Goal: Information Seeking & Learning: Learn about a topic

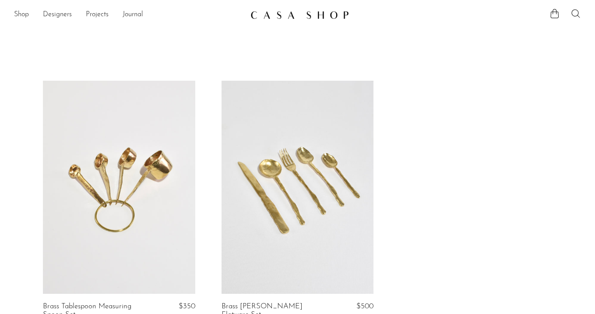
click at [572, 9] on icon at bounding box center [576, 13] width 11 height 11
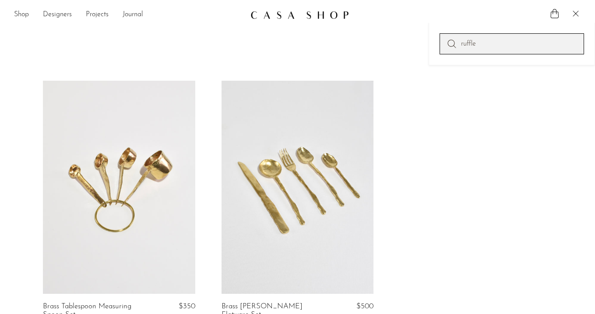
type input "ruffle"
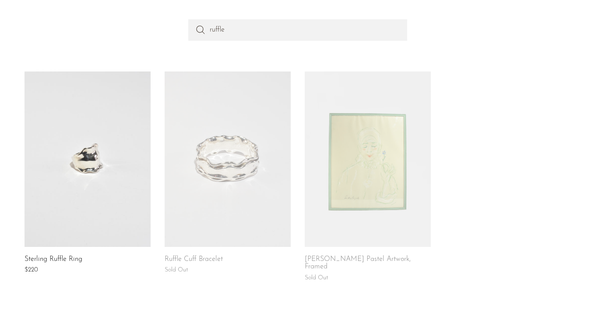
scroll to position [104, 0]
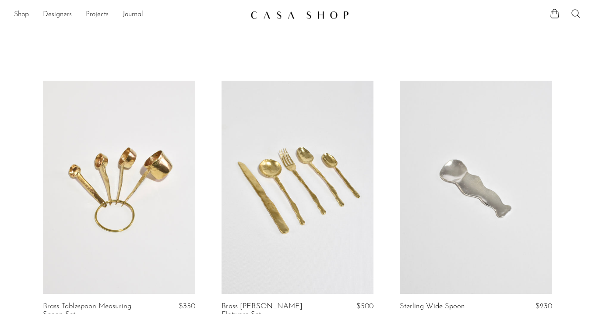
scroll to position [78, 0]
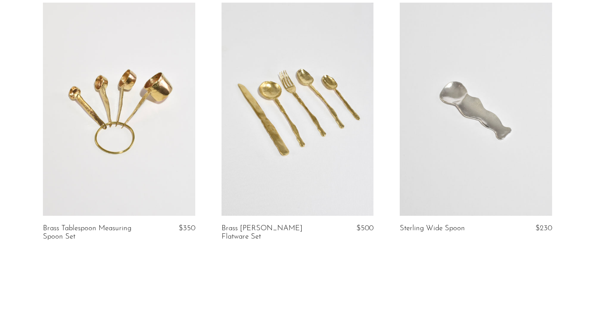
click at [447, 143] on link at bounding box center [476, 109] width 152 height 213
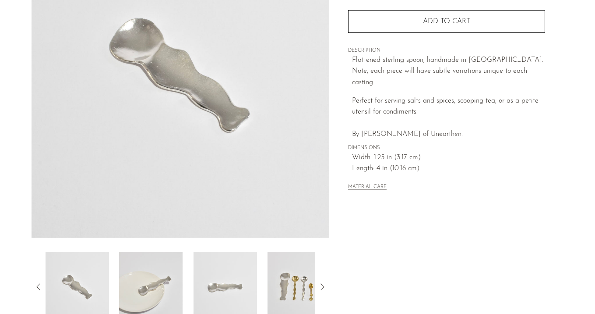
scroll to position [132, 0]
click at [160, 284] on img at bounding box center [150, 286] width 63 height 70
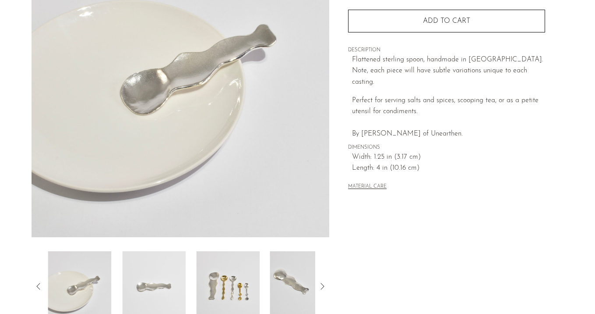
click at [160, 284] on img at bounding box center [153, 286] width 63 height 70
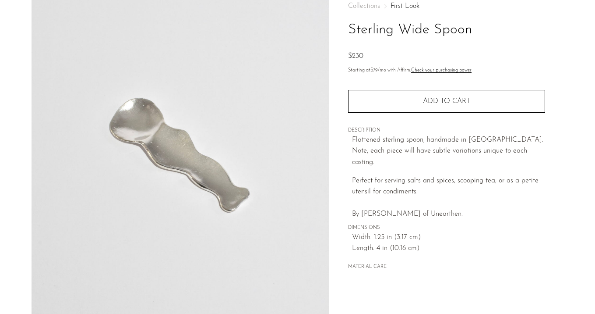
scroll to position [49, 0]
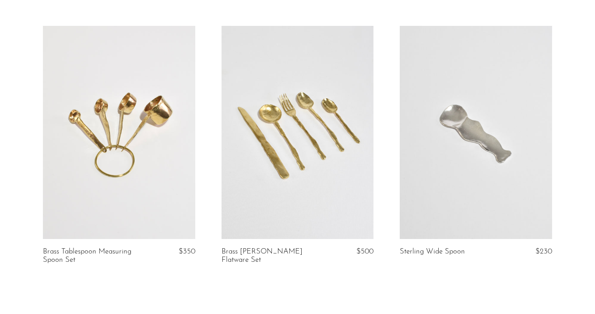
scroll to position [55, 0]
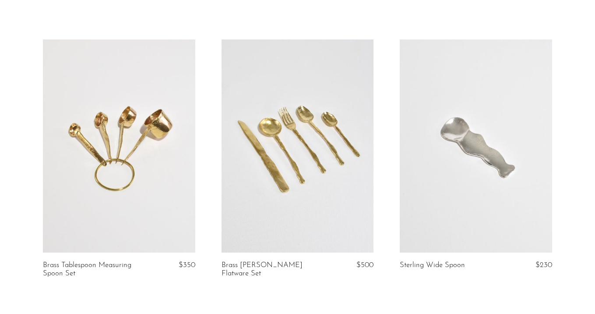
scroll to position [85, 0]
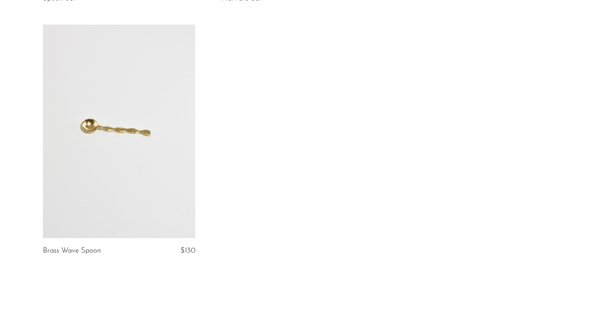
scroll to position [317, 0]
click at [141, 98] on link at bounding box center [119, 129] width 152 height 213
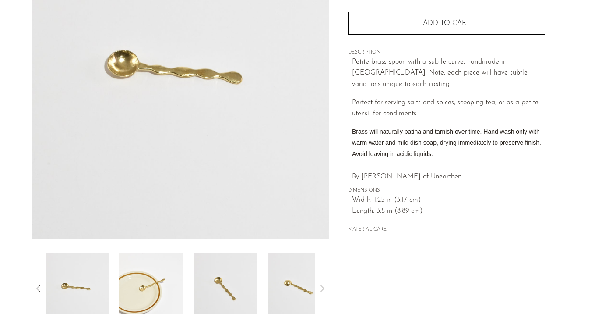
scroll to position [117, 0]
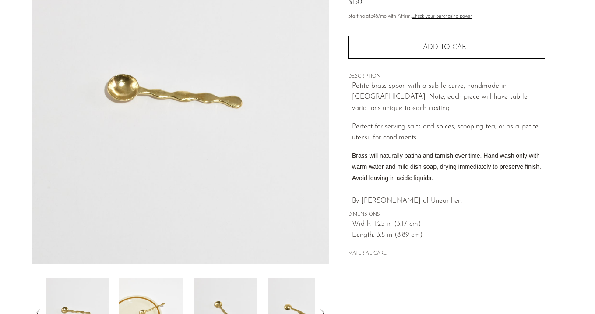
scroll to position [106, 0]
click at [159, 299] on img at bounding box center [150, 311] width 63 height 70
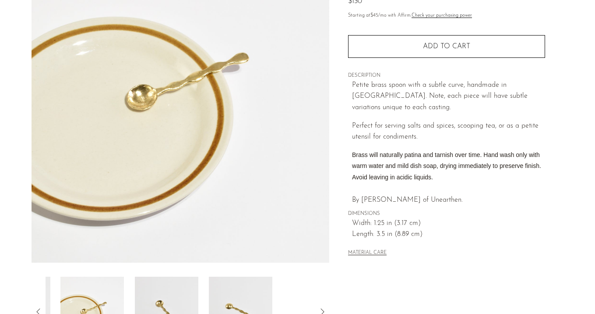
click at [159, 299] on img at bounding box center [166, 311] width 63 height 70
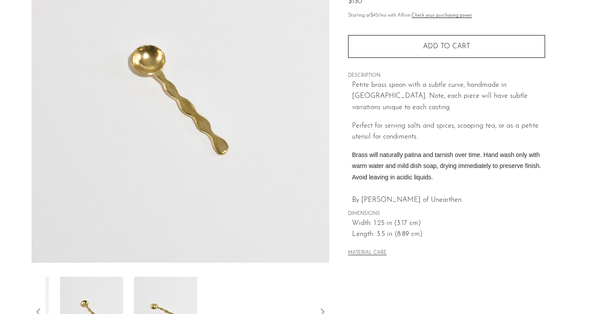
click at [159, 299] on img at bounding box center [165, 311] width 63 height 70
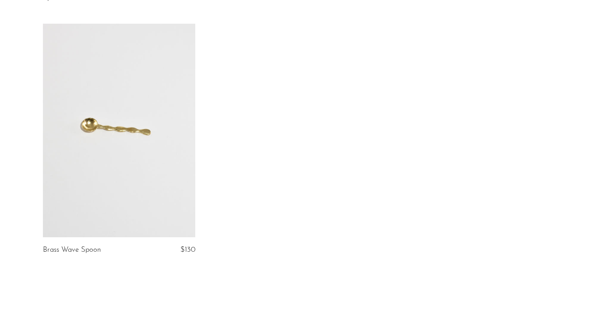
scroll to position [317, 0]
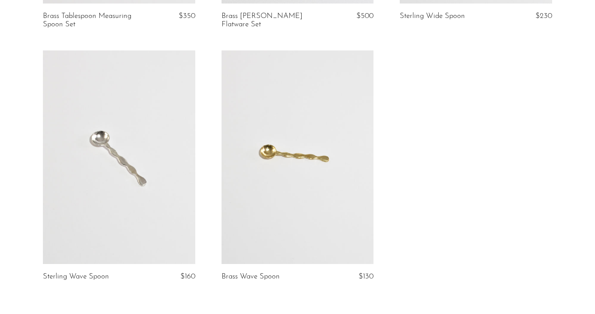
scroll to position [292, 0]
click at [176, 208] on link at bounding box center [119, 155] width 152 height 213
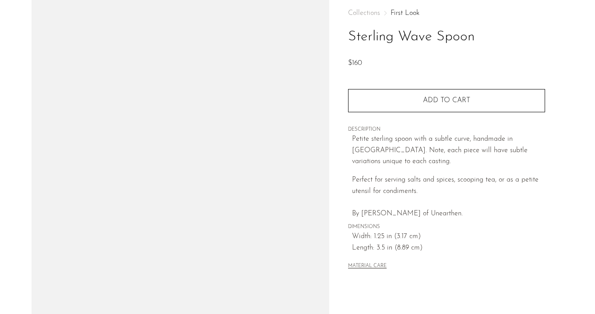
scroll to position [97, 0]
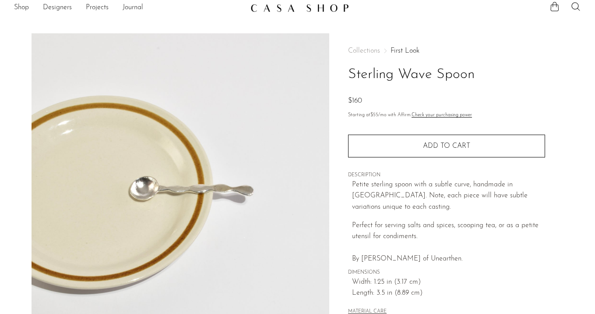
scroll to position [0, 0]
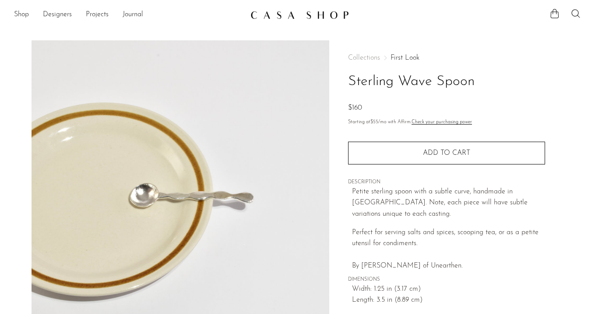
click at [411, 59] on link "First Look" at bounding box center [405, 57] width 29 height 7
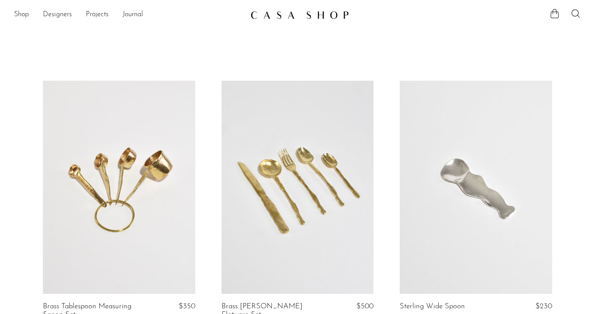
scroll to position [238, 0]
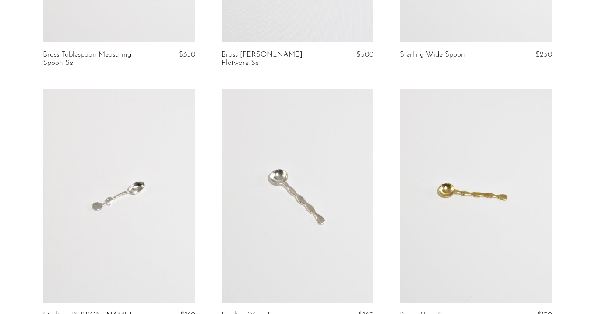
scroll to position [260, 0]
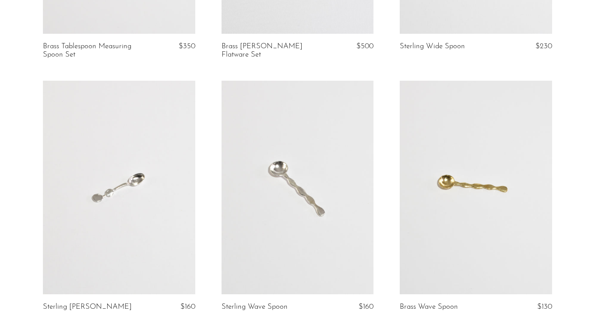
click at [141, 186] on link at bounding box center [119, 187] width 152 height 213
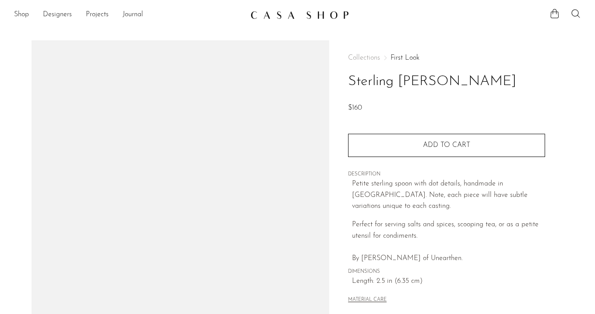
scroll to position [106, 0]
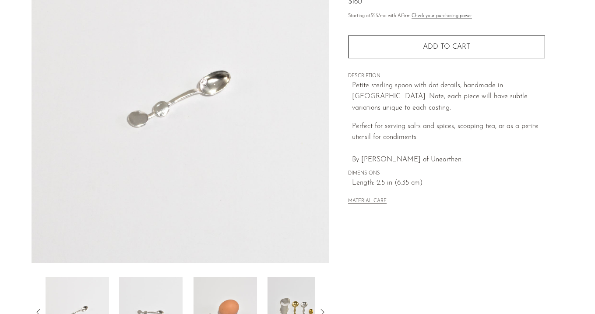
click at [150, 290] on img at bounding box center [150, 312] width 63 height 70
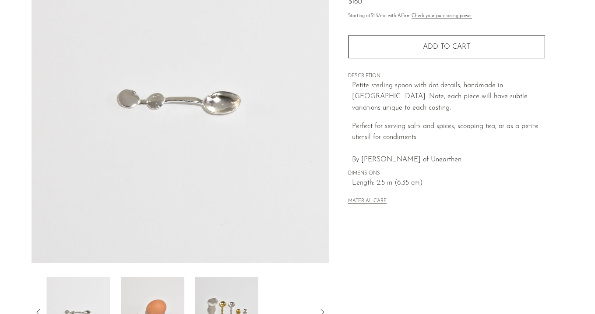
click at [150, 290] on img at bounding box center [152, 312] width 63 height 70
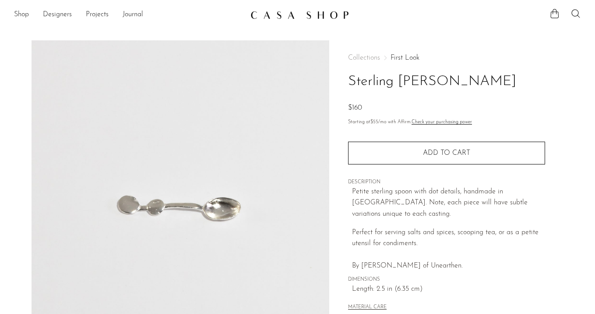
click at [405, 58] on link "First Look" at bounding box center [405, 57] width 29 height 7
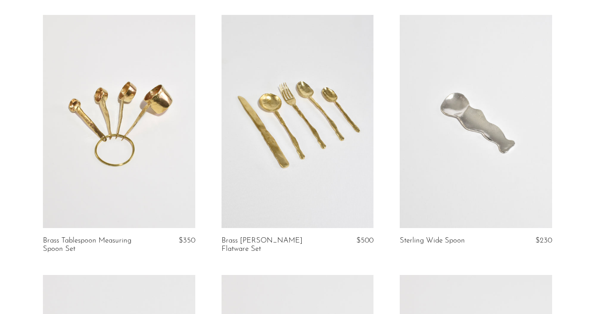
scroll to position [31, 0]
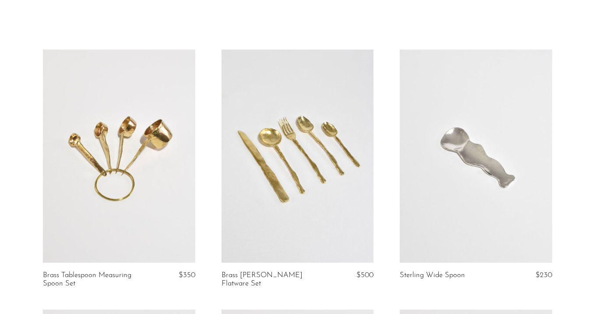
click at [325, 158] on link at bounding box center [298, 155] width 152 height 213
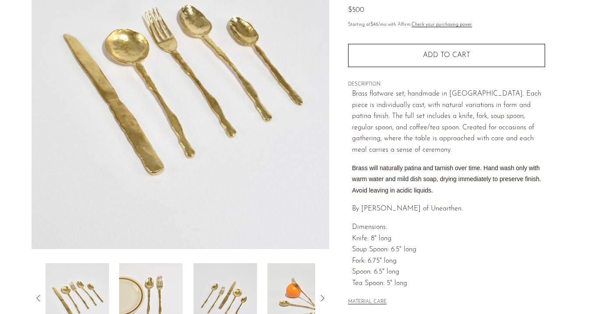
scroll to position [129, 0]
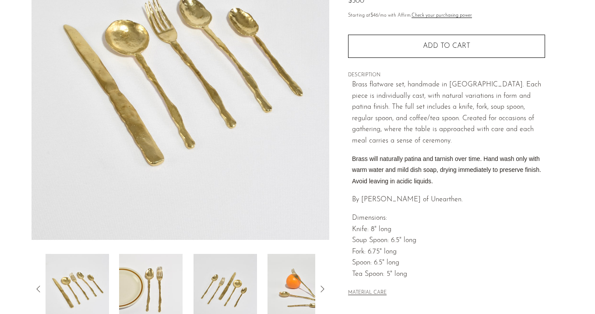
click at [160, 273] on img at bounding box center [150, 289] width 63 height 70
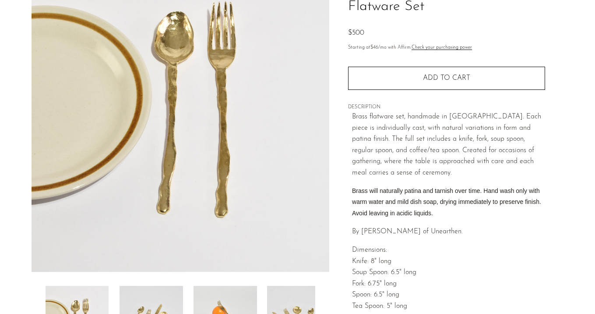
scroll to position [100, 0]
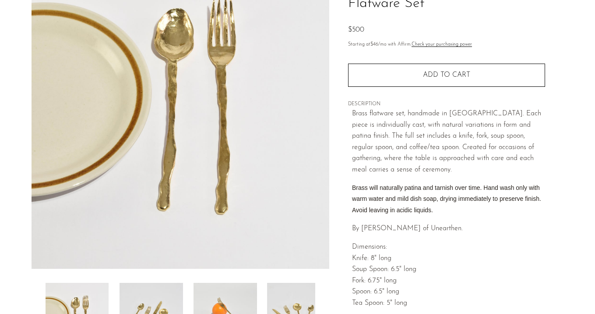
click at [160, 297] on img at bounding box center [151, 317] width 63 height 70
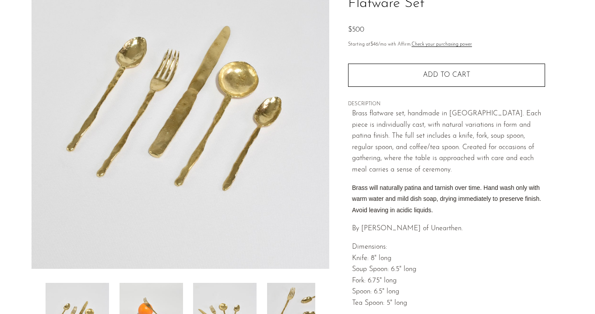
click at [160, 297] on img at bounding box center [150, 317] width 63 height 70
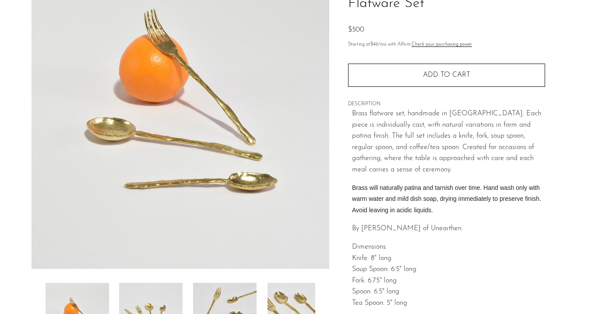
click at [160, 297] on img at bounding box center [150, 317] width 63 height 70
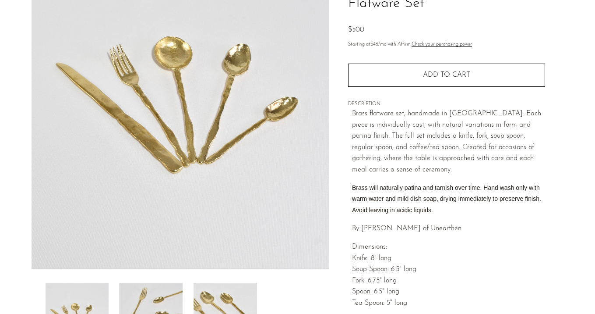
click at [160, 297] on img at bounding box center [151, 317] width 63 height 70
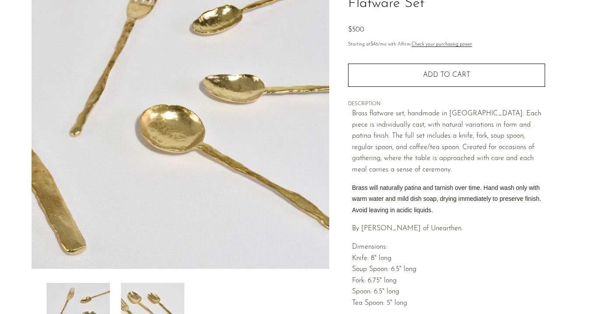
click at [160, 297] on img at bounding box center [152, 317] width 63 height 70
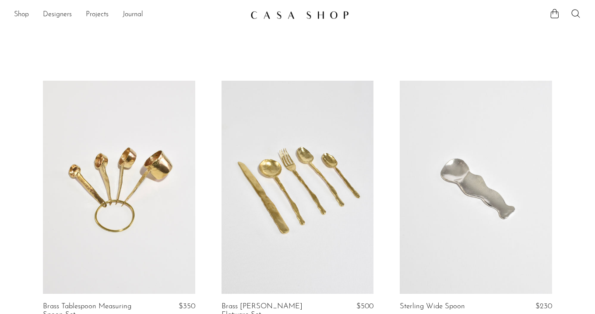
scroll to position [38, 0]
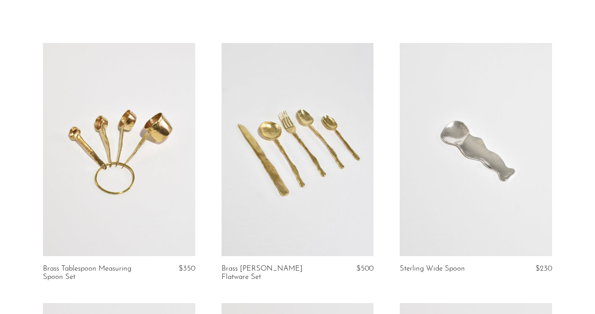
click at [163, 129] on link at bounding box center [119, 149] width 152 height 213
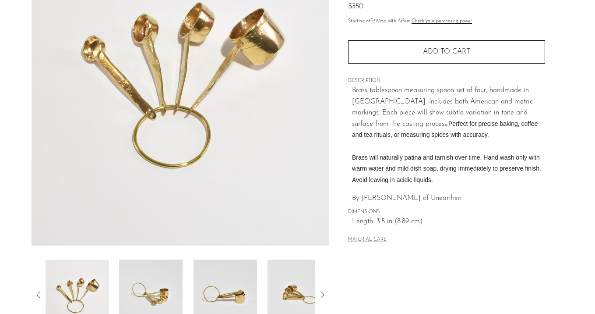
scroll to position [130, 0]
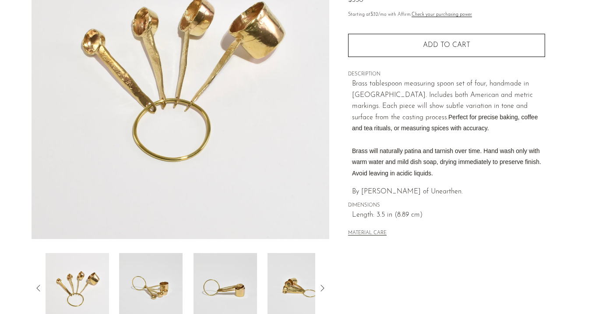
click at [148, 273] on img at bounding box center [150, 288] width 63 height 70
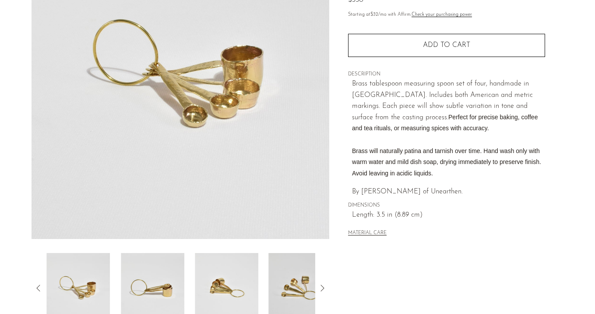
click at [148, 273] on img at bounding box center [152, 288] width 63 height 70
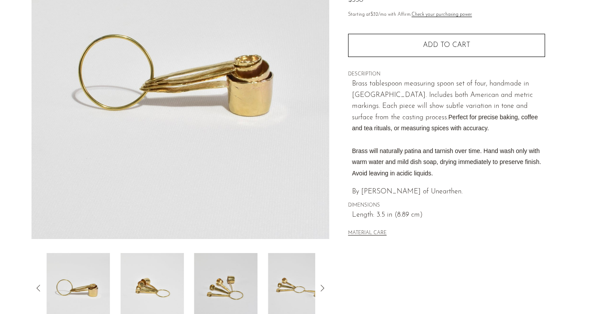
click at [148, 273] on img at bounding box center [151, 288] width 63 height 70
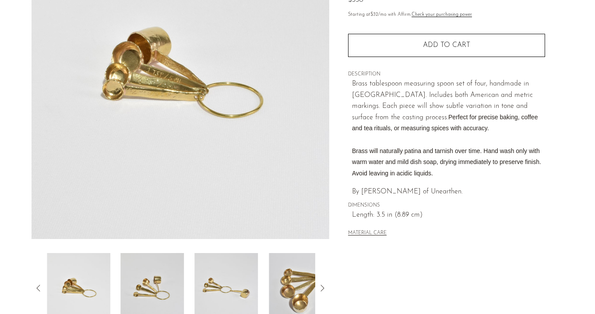
click at [148, 273] on img at bounding box center [152, 288] width 63 height 70
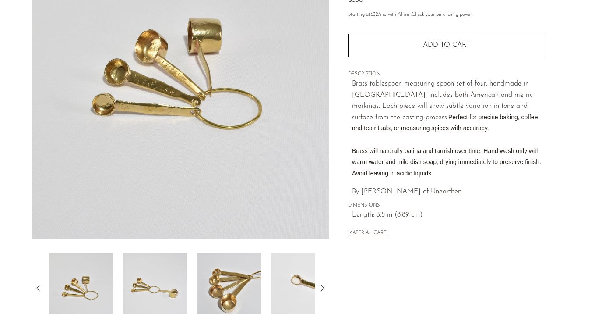
click at [148, 273] on img at bounding box center [154, 288] width 63 height 70
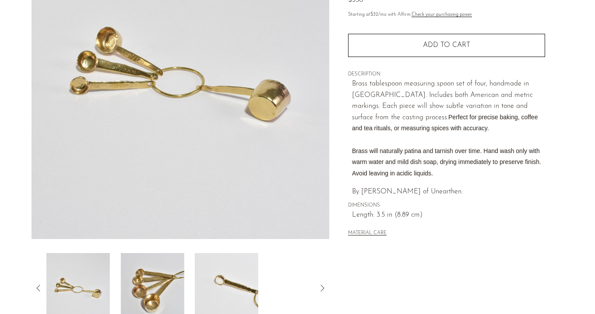
click at [148, 273] on img at bounding box center [151, 288] width 63 height 70
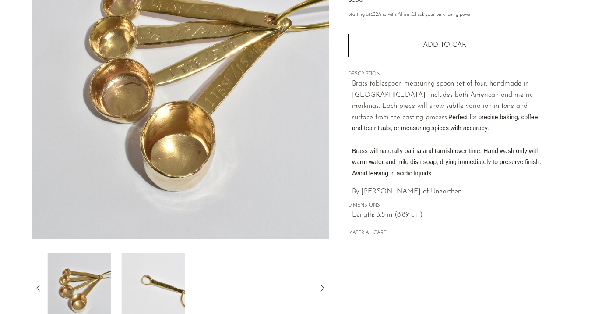
click at [148, 273] on img at bounding box center [152, 288] width 63 height 70
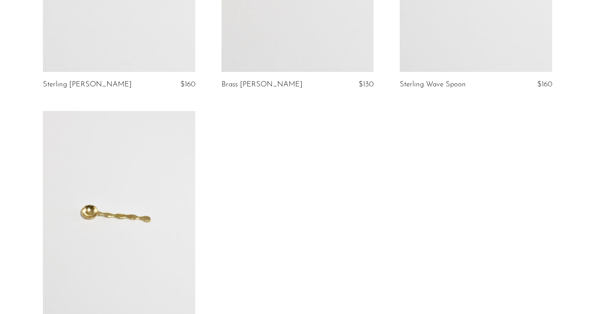
scroll to position [283, 0]
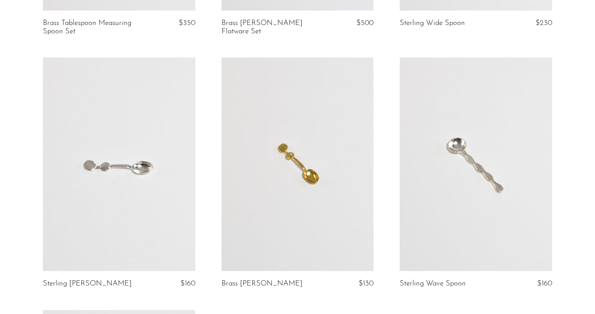
click at [314, 124] on link at bounding box center [298, 163] width 152 height 213
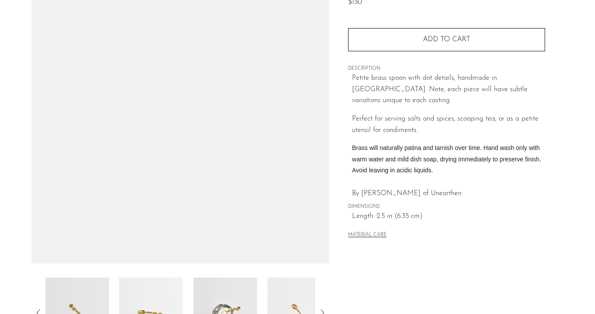
scroll to position [120, 0]
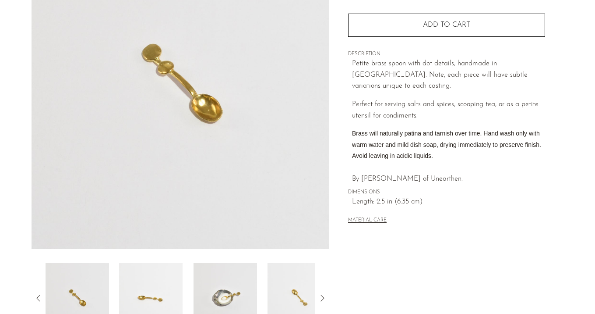
click at [138, 282] on img at bounding box center [150, 298] width 63 height 70
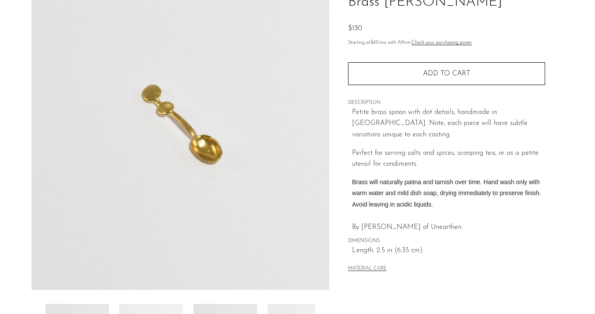
scroll to position [79, 0]
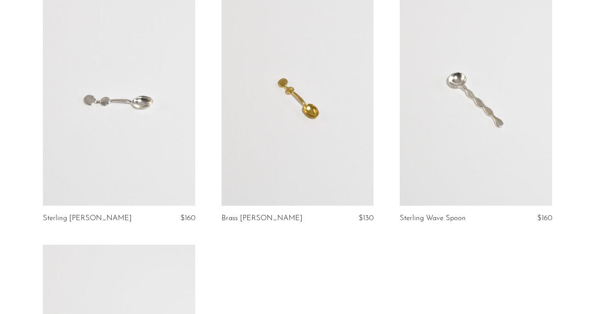
scroll to position [367, 0]
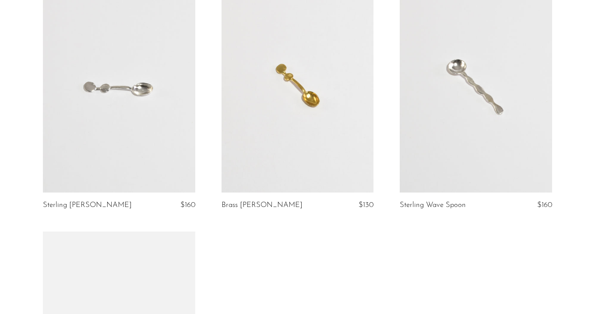
scroll to position [358, 0]
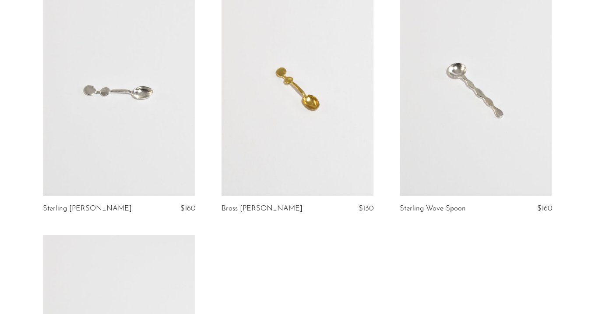
click at [301, 154] on link at bounding box center [298, 88] width 152 height 213
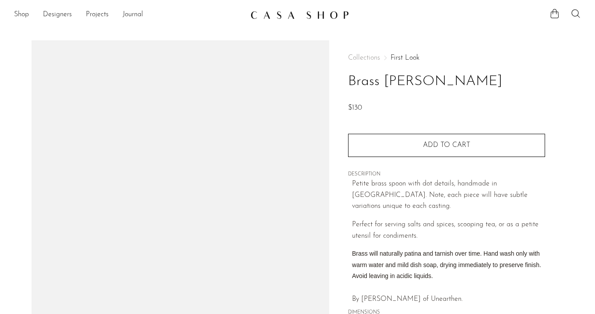
scroll to position [138, 0]
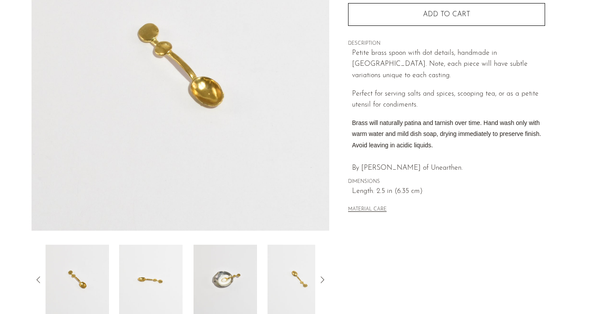
click at [299, 153] on img at bounding box center [181, 66] width 298 height 328
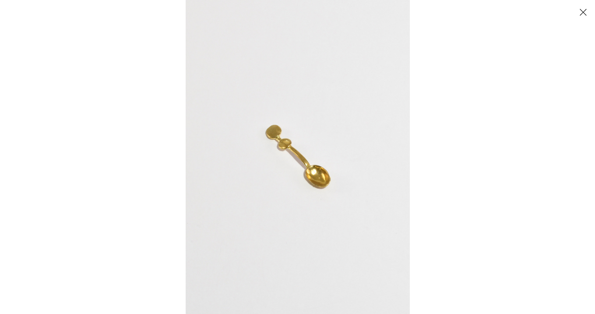
click at [581, 13] on button "Close" at bounding box center [582, 11] width 15 height 15
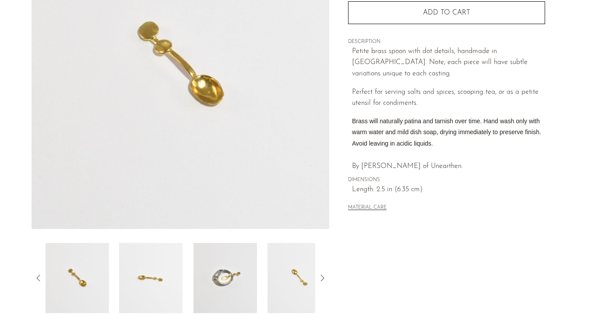
click at [175, 279] on img at bounding box center [150, 278] width 63 height 70
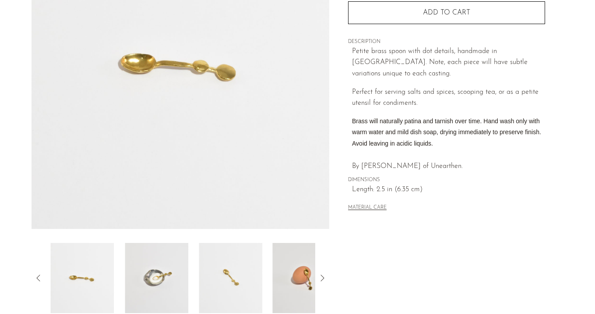
click at [175, 279] on img at bounding box center [156, 278] width 63 height 70
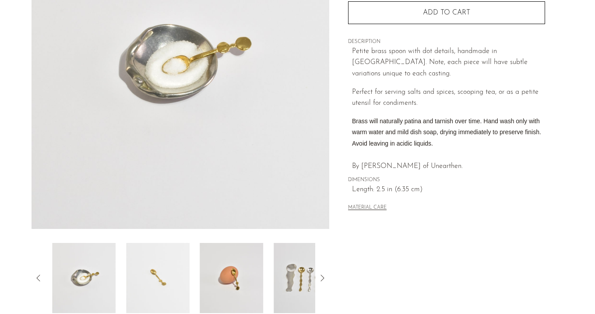
click at [175, 279] on img at bounding box center [157, 278] width 63 height 70
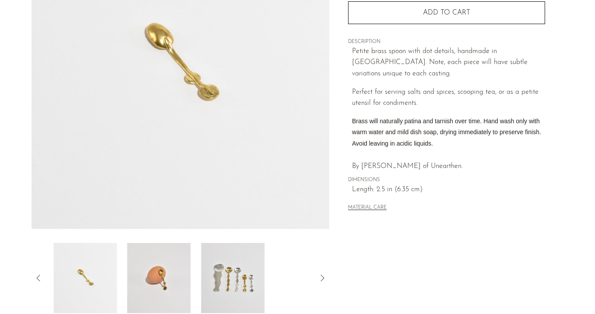
click at [175, 279] on img at bounding box center [158, 278] width 63 height 70
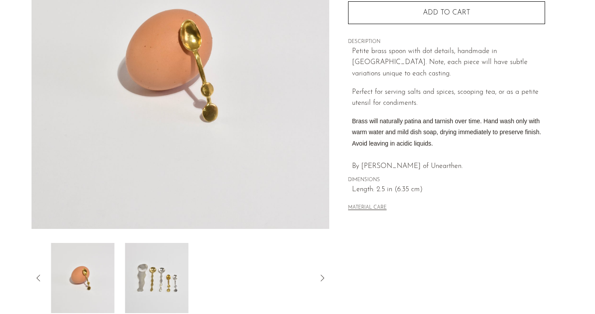
click at [175, 279] on img at bounding box center [156, 278] width 63 height 70
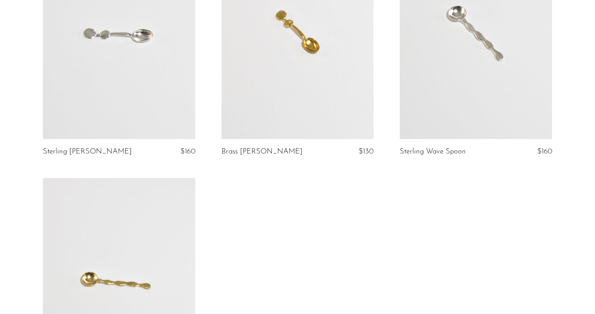
scroll to position [418, 0]
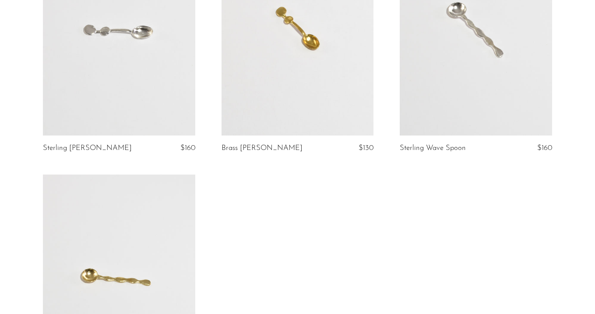
click at [120, 82] on link at bounding box center [119, 28] width 152 height 213
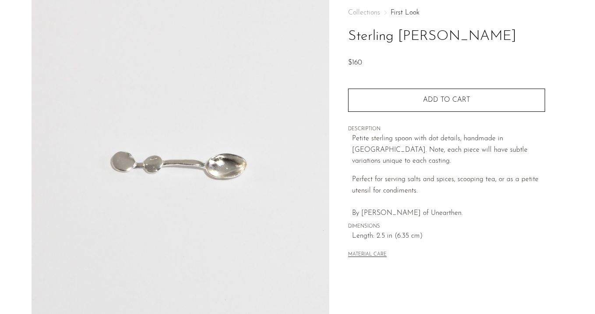
scroll to position [136, 0]
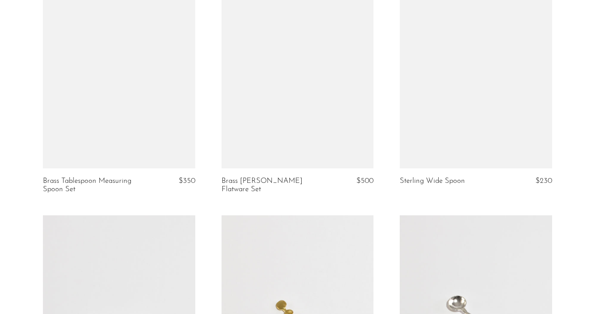
scroll to position [8, 0]
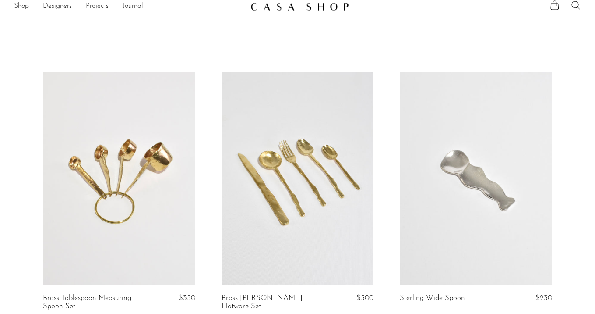
click at [138, 180] on link at bounding box center [119, 178] width 152 height 213
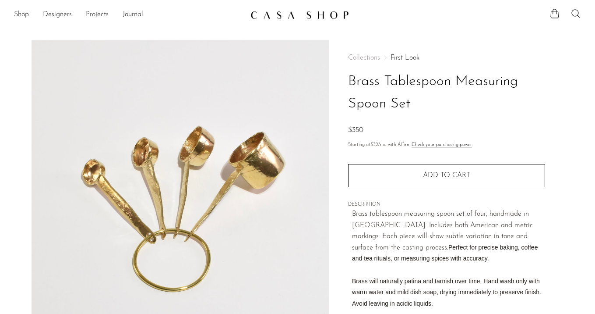
click at [405, 56] on link "First Look" at bounding box center [405, 57] width 29 height 7
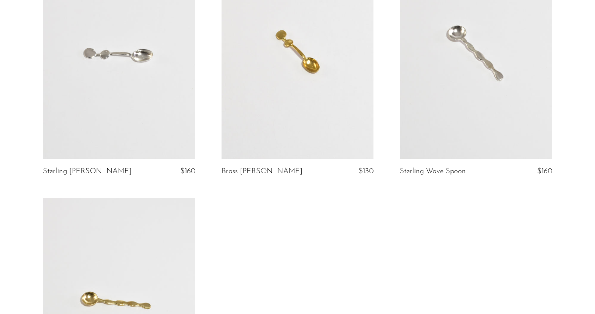
scroll to position [405, 0]
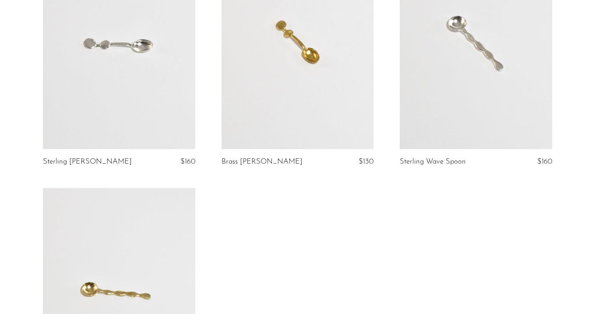
click at [286, 70] on link at bounding box center [298, 42] width 152 height 213
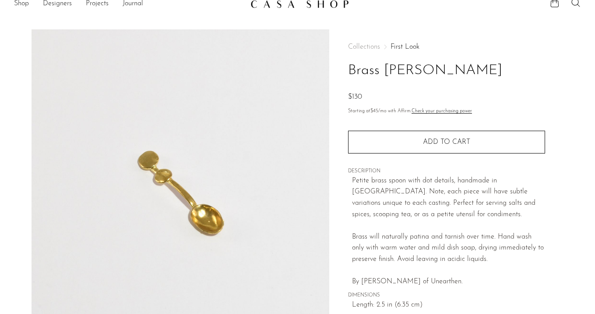
scroll to position [17, 0]
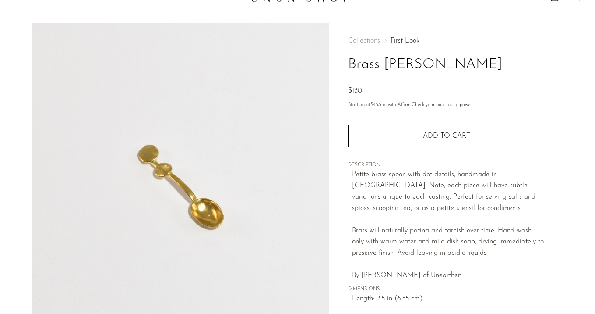
click at [401, 40] on link "First Look" at bounding box center [405, 40] width 29 height 7
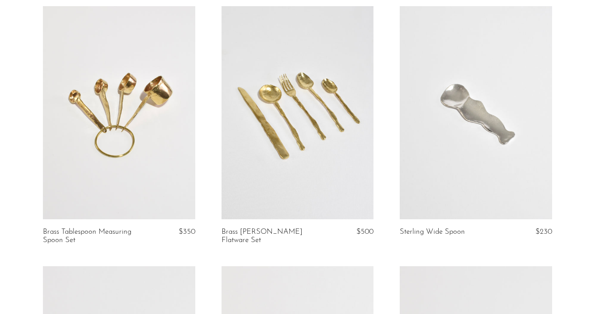
scroll to position [172, 0]
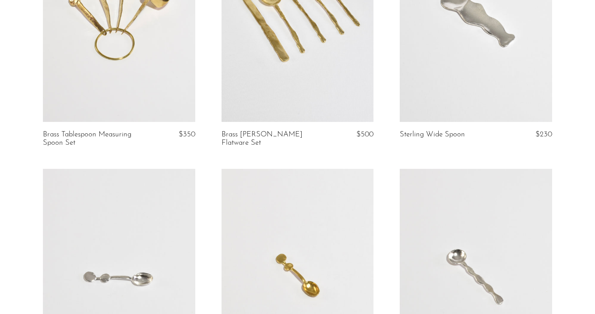
click at [89, 60] on link at bounding box center [119, 15] width 152 height 213
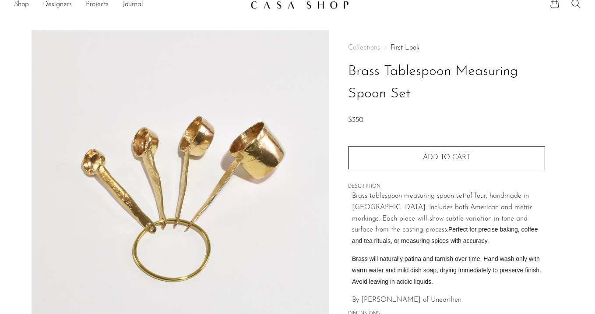
scroll to position [95, 0]
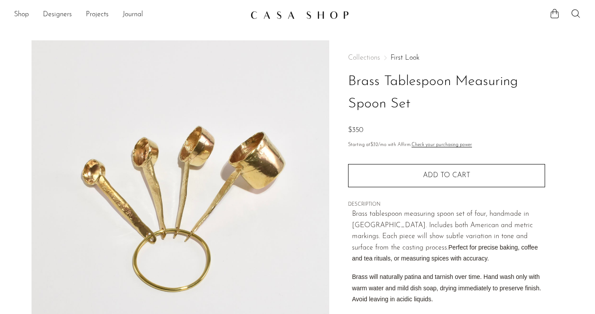
scroll to position [118, 0]
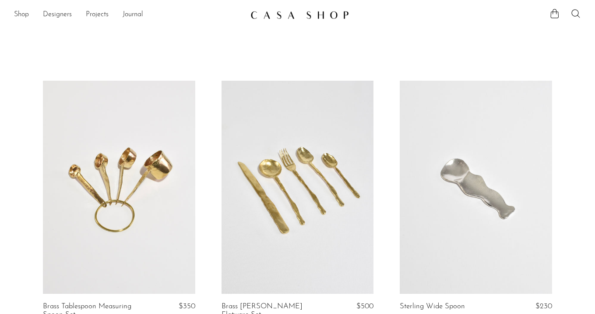
scroll to position [34, 0]
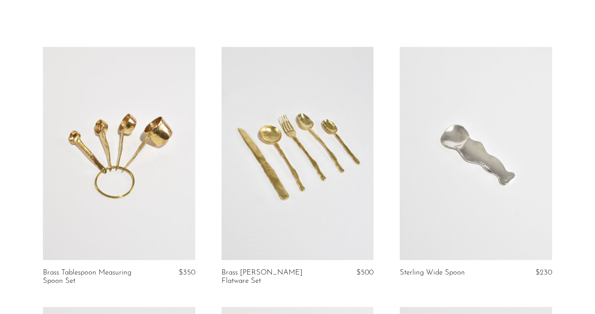
click at [146, 134] on link at bounding box center [119, 153] width 152 height 213
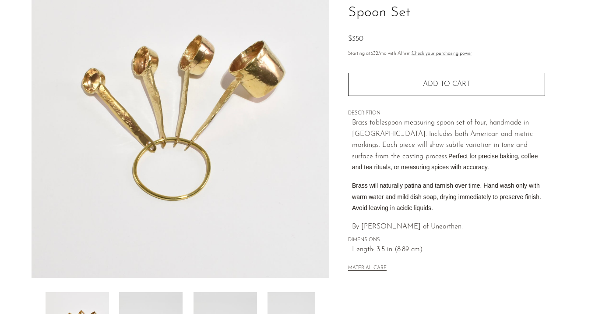
scroll to position [92, 0]
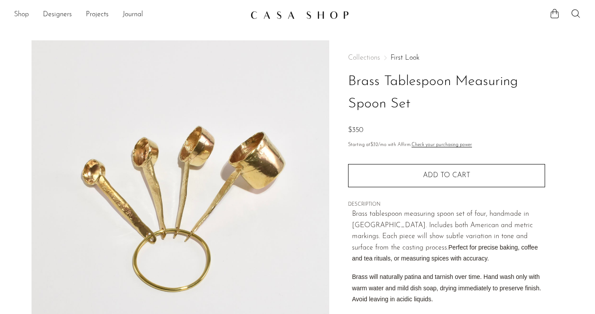
click at [23, 12] on link "Shop" at bounding box center [21, 14] width 15 height 11
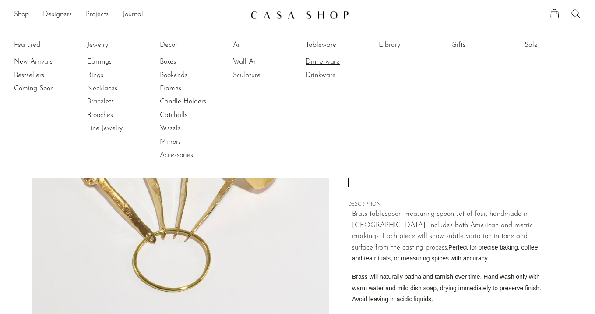
click at [322, 61] on link "Dinnerware" at bounding box center [339, 62] width 66 height 10
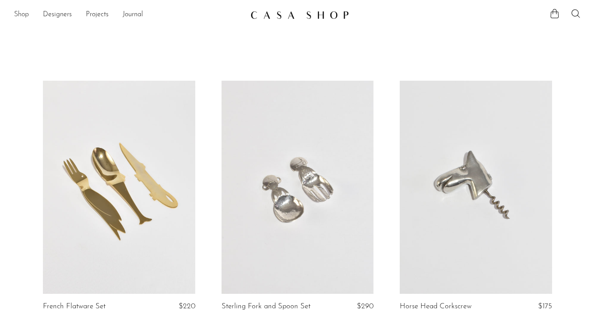
click at [14, 10] on link "Shop" at bounding box center [21, 14] width 15 height 11
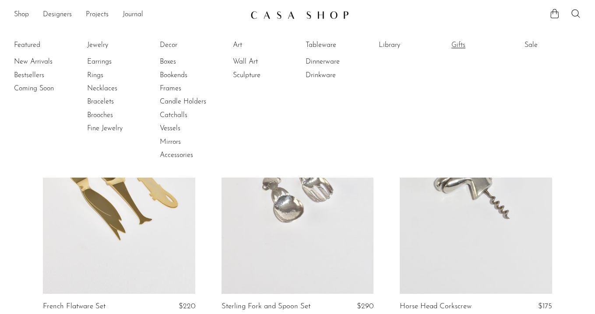
click at [453, 47] on link "Gifts" at bounding box center [484, 45] width 66 height 10
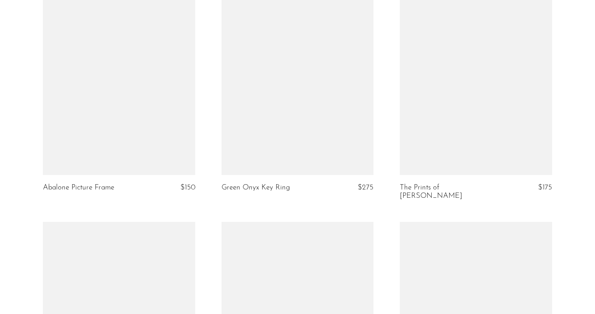
scroll to position [1992, 0]
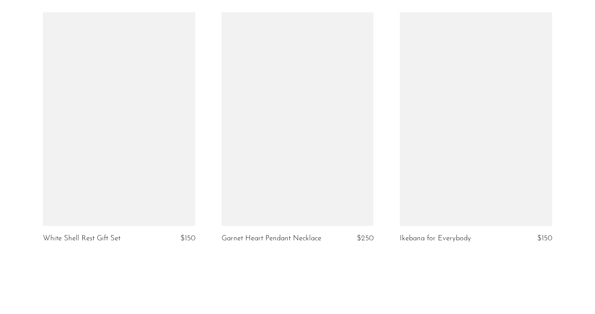
scroll to position [3017, 0]
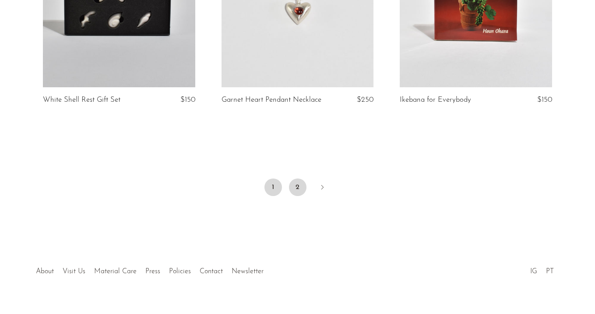
click at [290, 178] on link "2" at bounding box center [298, 187] width 18 height 18
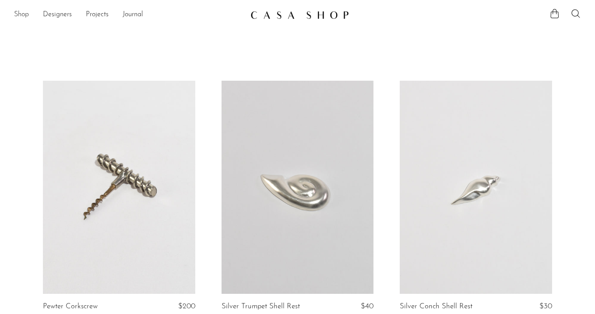
click at [20, 14] on link "Shop" at bounding box center [21, 14] width 15 height 11
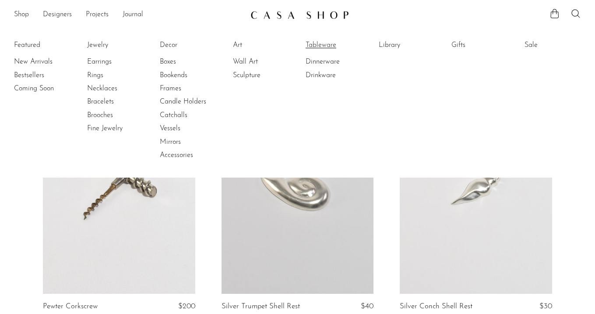
click at [326, 40] on link "Tableware" at bounding box center [339, 45] width 66 height 10
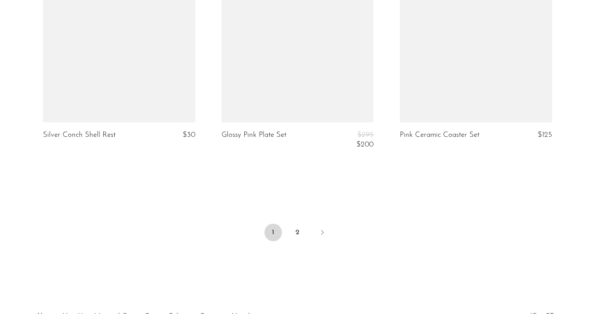
scroll to position [3027, 0]
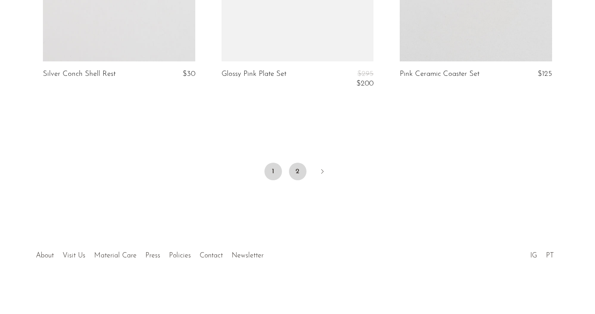
click at [299, 169] on link "2" at bounding box center [298, 171] width 18 height 18
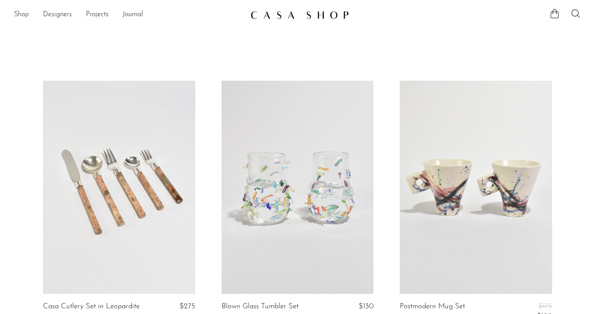
click at [18, 11] on link "Shop" at bounding box center [21, 14] width 15 height 11
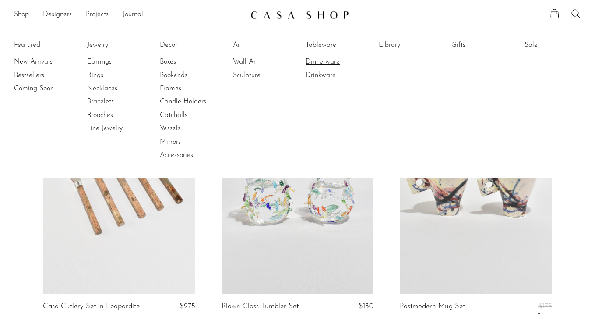
click at [326, 60] on link "Dinnerware" at bounding box center [339, 62] width 66 height 10
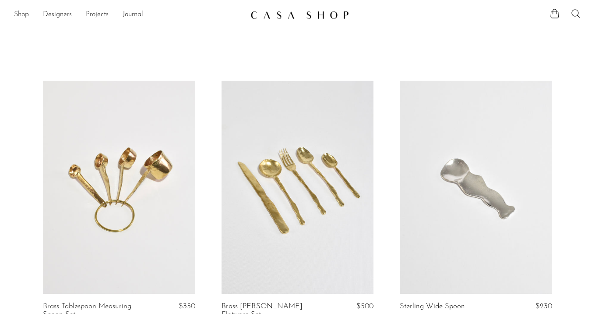
click at [18, 15] on link "Shop" at bounding box center [21, 14] width 15 height 11
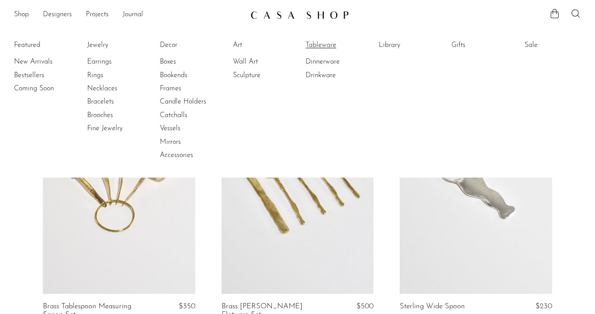
click at [317, 45] on link "Tableware" at bounding box center [339, 45] width 66 height 10
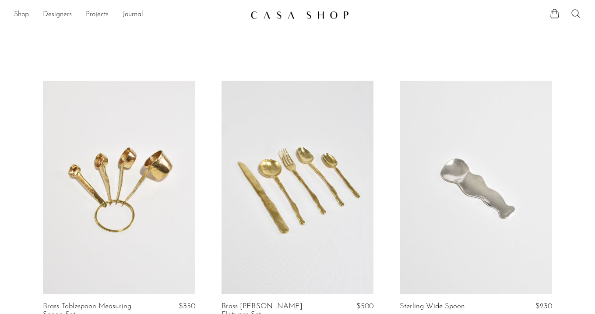
click at [17, 14] on link "Shop" at bounding box center [21, 14] width 15 height 11
click at [13, 15] on div "Shop Featured New Arrivals Bestsellers Coming Soon Jewelry Jewelry All Earrings…" at bounding box center [297, 15] width 595 height 16
click at [20, 16] on link "Shop" at bounding box center [21, 14] width 15 height 11
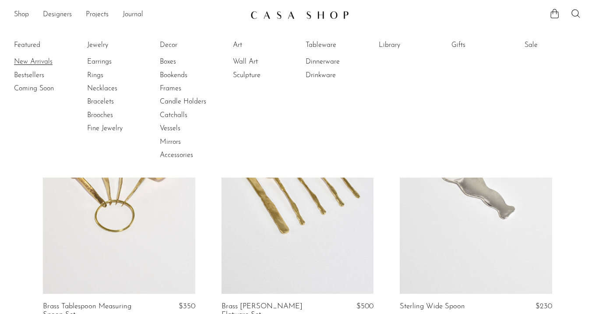
click at [30, 59] on link "New Arrivals" at bounding box center [47, 62] width 66 height 10
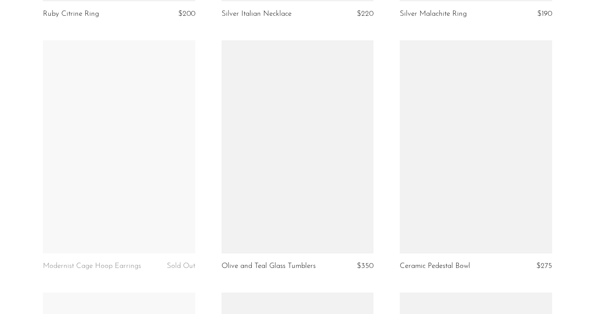
scroll to position [3017, 0]
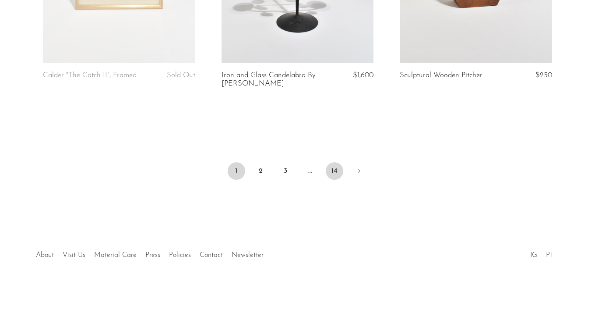
click at [329, 171] on link "14" at bounding box center [335, 171] width 18 height 18
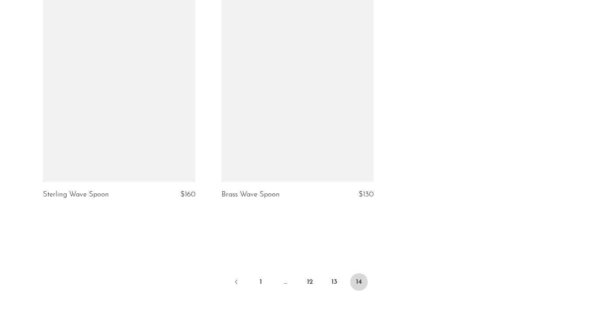
scroll to position [2506, 0]
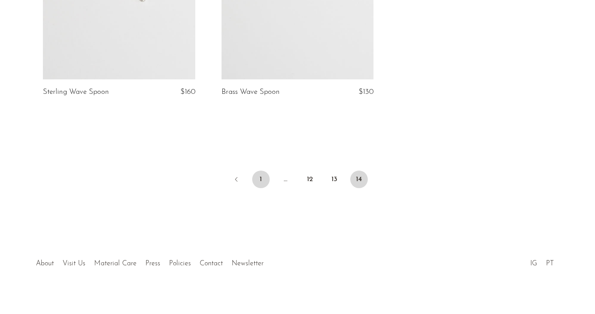
click at [261, 170] on link "1" at bounding box center [261, 179] width 18 height 18
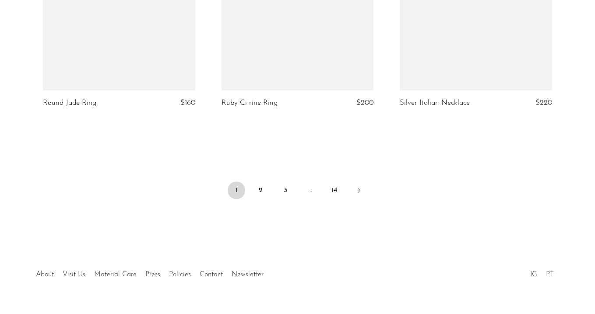
scroll to position [3017, 0]
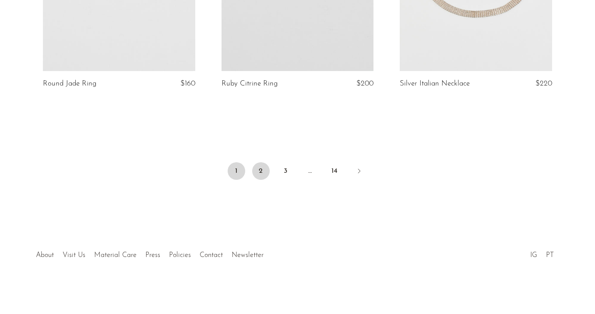
click at [260, 169] on link "2" at bounding box center [261, 171] width 18 height 18
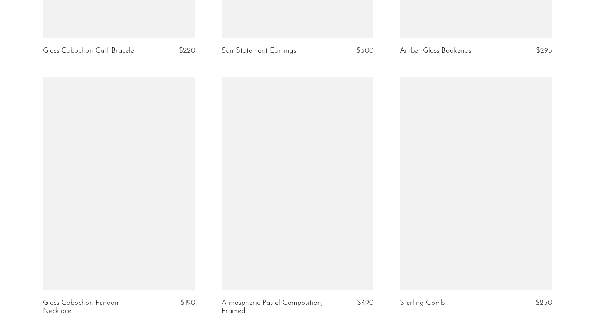
scroll to position [3034, 0]
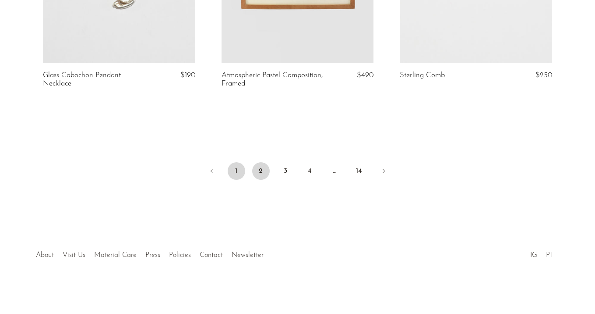
click at [234, 174] on link "1" at bounding box center [237, 171] width 18 height 18
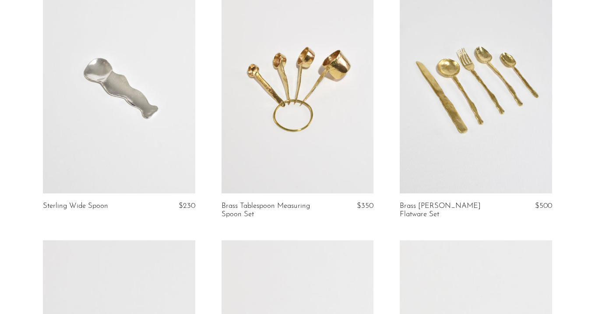
scroll to position [148, 0]
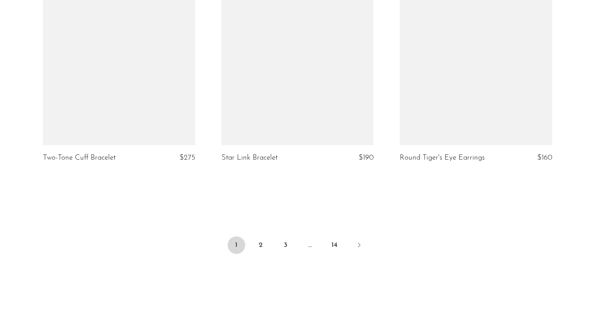
scroll to position [3042, 0]
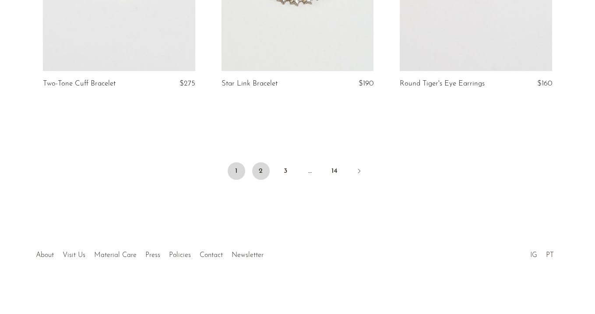
click at [260, 174] on link "2" at bounding box center [261, 171] width 18 height 18
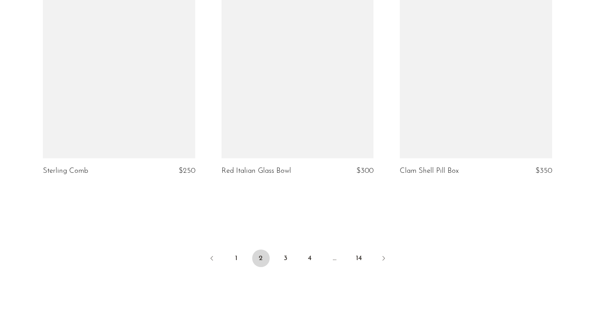
scroll to position [3017, 0]
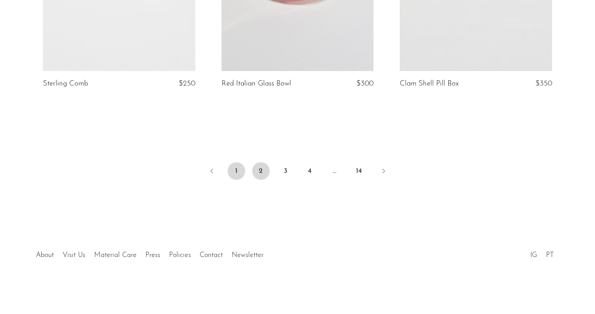
click at [239, 169] on link "1" at bounding box center [237, 171] width 18 height 18
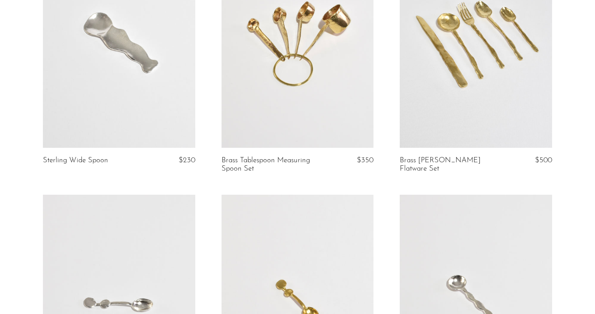
scroll to position [143, 0]
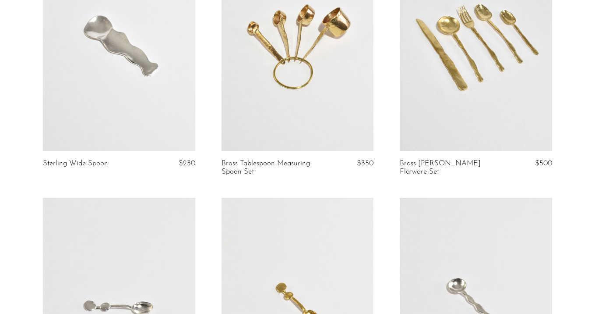
click at [125, 98] on link at bounding box center [119, 44] width 152 height 213
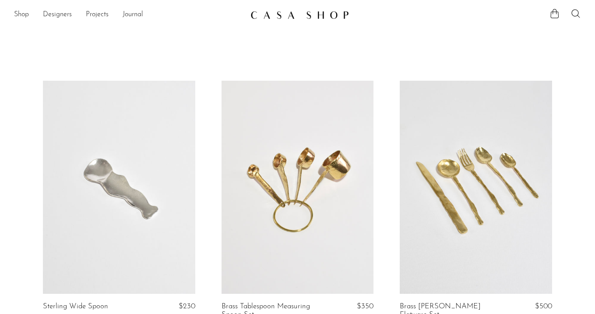
scroll to position [143, 0]
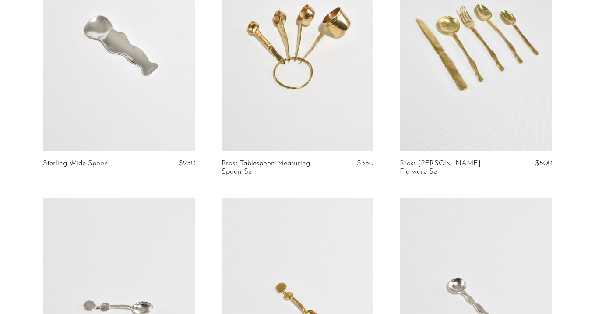
click at [307, 111] on link at bounding box center [298, 44] width 152 height 213
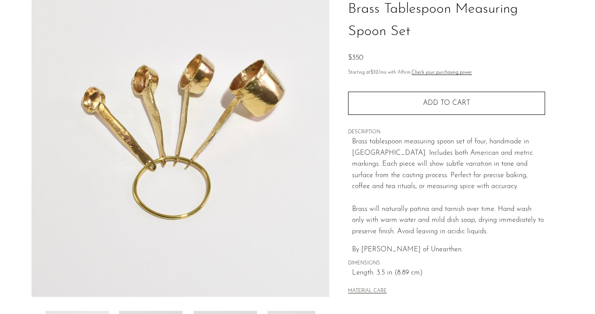
scroll to position [74, 0]
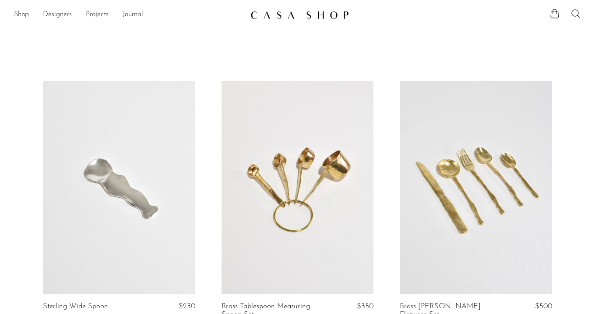
scroll to position [143, 0]
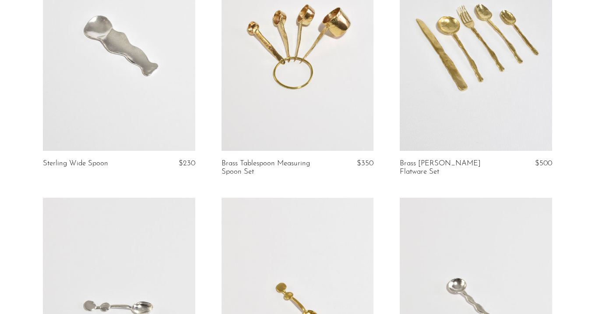
click at [470, 98] on link at bounding box center [476, 44] width 152 height 213
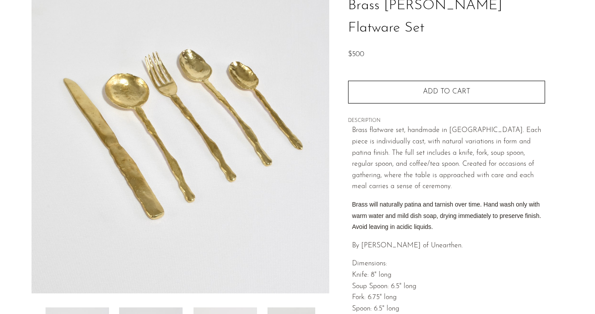
scroll to position [76, 0]
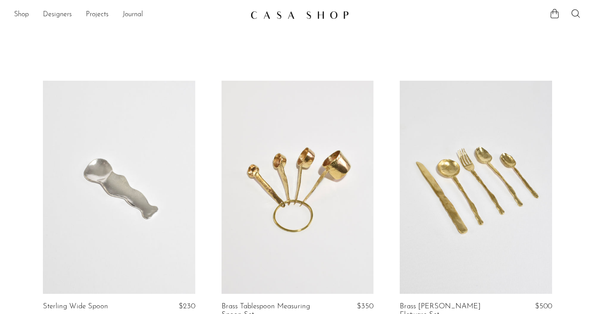
scroll to position [143, 0]
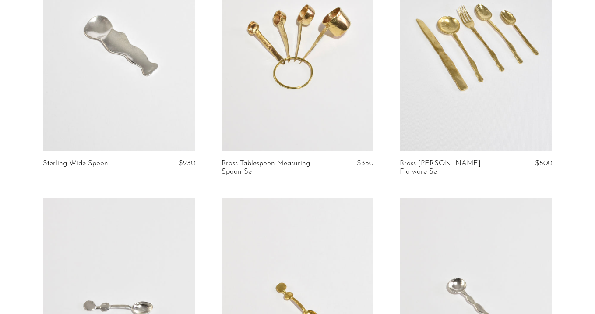
click at [105, 236] on link at bounding box center [119, 303] width 152 height 213
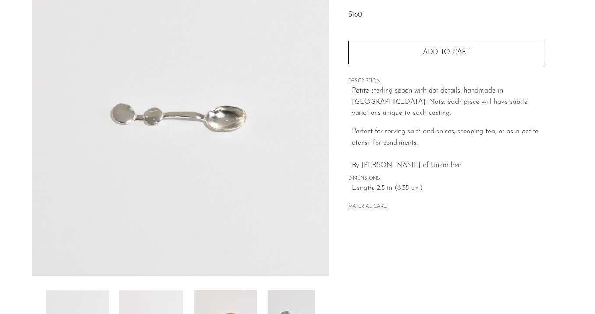
scroll to position [101, 0]
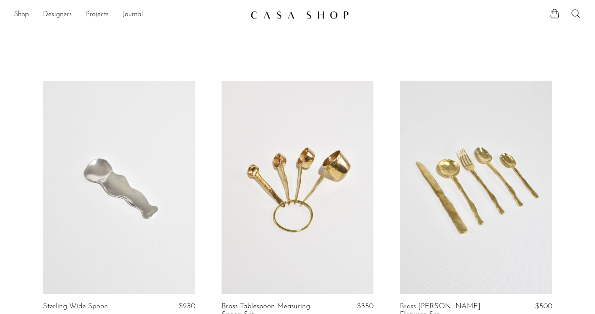
click at [260, 134] on link at bounding box center [298, 187] width 152 height 213
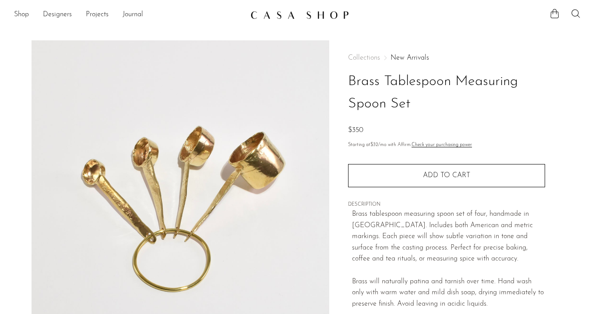
scroll to position [16, 0]
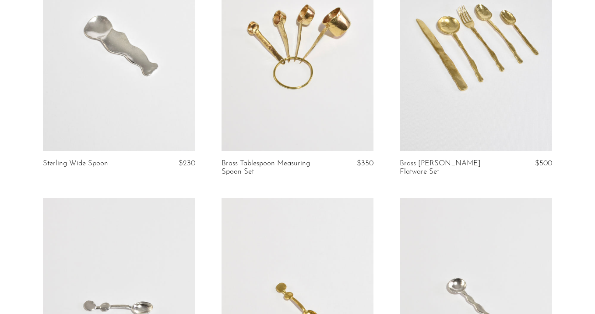
scroll to position [143, 0]
click at [309, 247] on link at bounding box center [298, 303] width 152 height 213
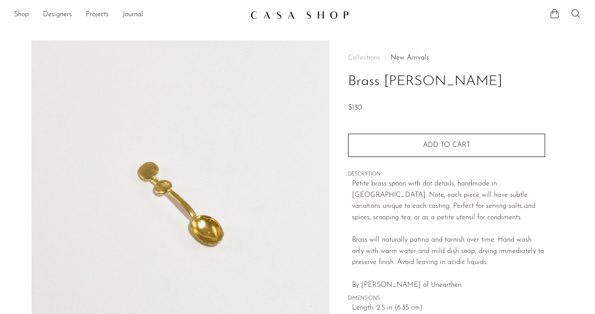
scroll to position [85, 0]
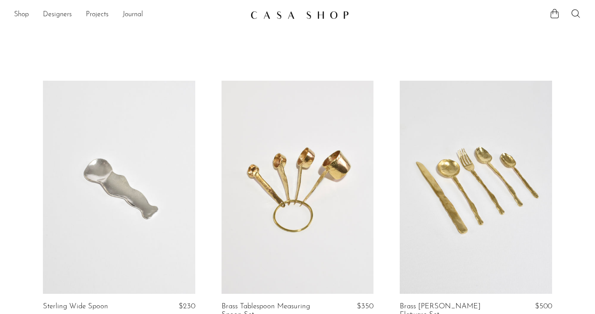
scroll to position [143, 0]
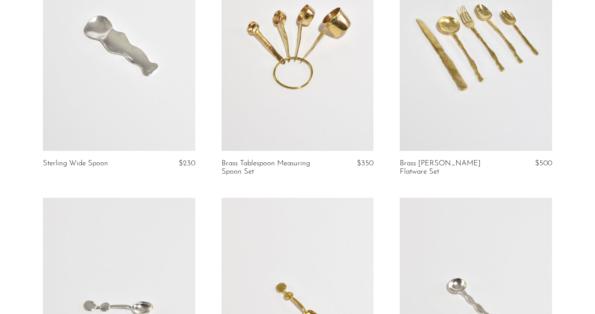
click at [493, 253] on link at bounding box center [476, 303] width 152 height 213
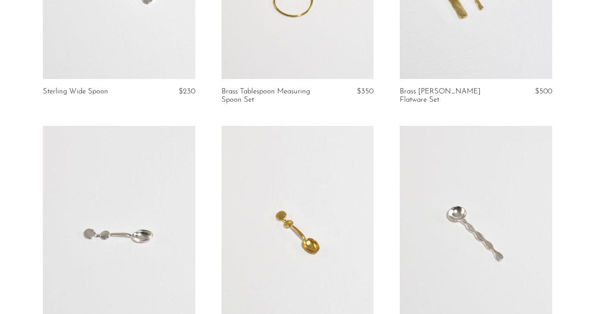
scroll to position [368, 0]
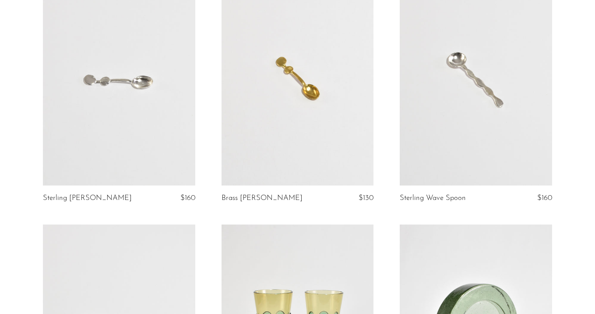
click at [302, 126] on link at bounding box center [298, 78] width 152 height 213
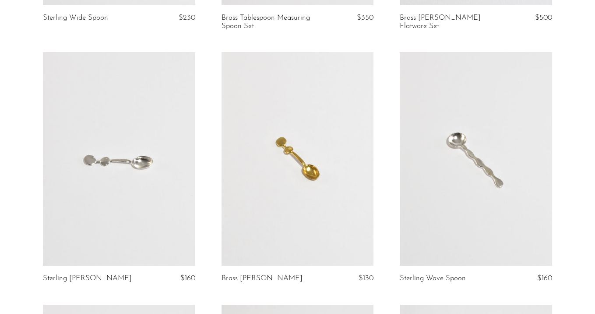
scroll to position [102, 0]
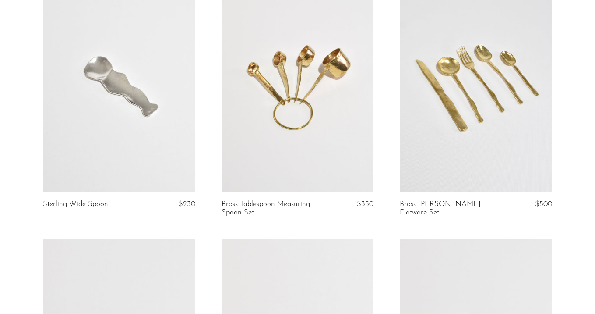
click at [459, 114] on link at bounding box center [476, 85] width 152 height 213
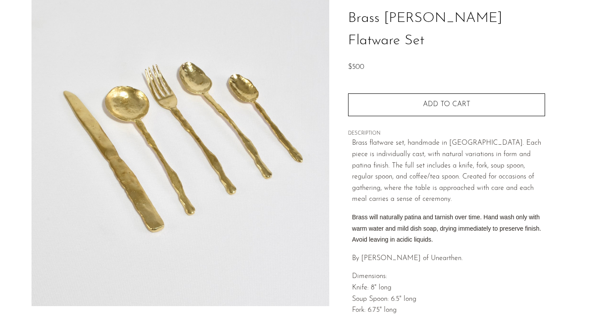
scroll to position [90, 0]
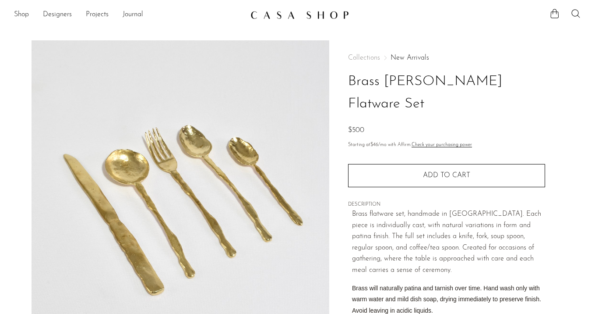
click at [411, 55] on link "New Arrivals" at bounding box center [410, 57] width 39 height 7
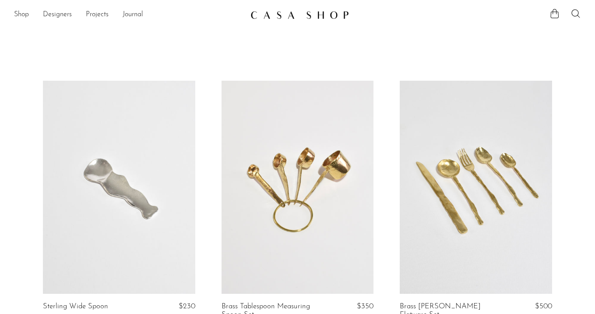
click at [451, 104] on link at bounding box center [476, 187] width 152 height 213
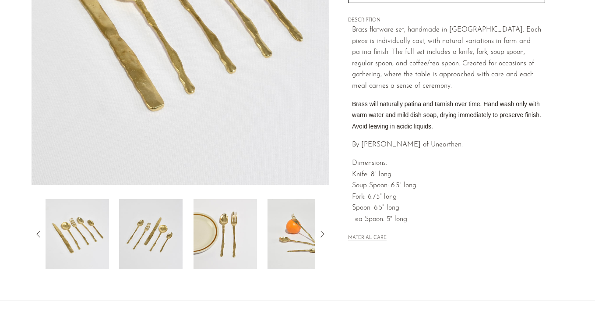
click at [160, 234] on img at bounding box center [150, 234] width 63 height 70
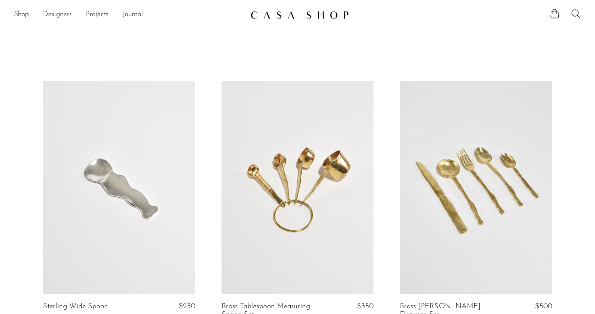
click at [55, 17] on link "Designers" at bounding box center [57, 14] width 29 height 11
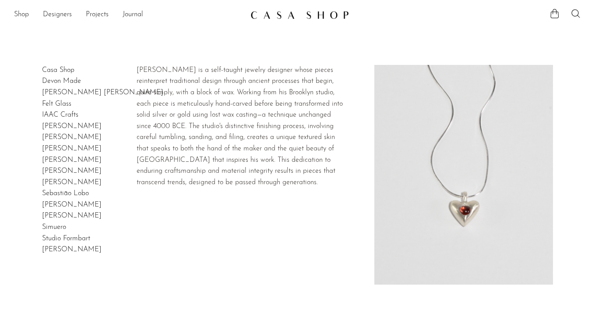
click at [64, 91] on link "[PERSON_NAME] [PERSON_NAME]" at bounding box center [102, 92] width 121 height 7
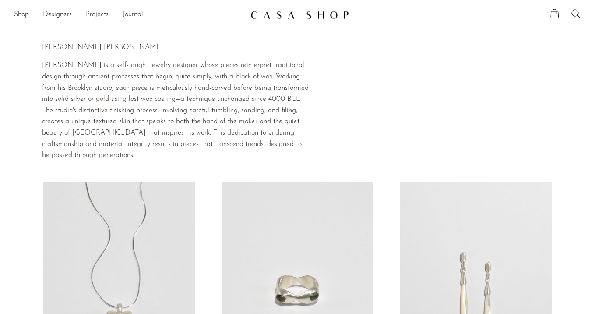
drag, startPoint x: 42, startPoint y: 66, endPoint x: 182, endPoint y: 151, distance: 163.7
click at [182, 151] on p "Owen Dunton Ellerkamp is a self-taught jewelry designer whose pieces reinterpre…" at bounding box center [176, 110] width 268 height 101
copy p "Owen Dunton Ellerkamp is a self-taught jewelry designer whose pieces reinterpre…"
click at [49, 14] on link "Designers" at bounding box center [57, 14] width 29 height 11
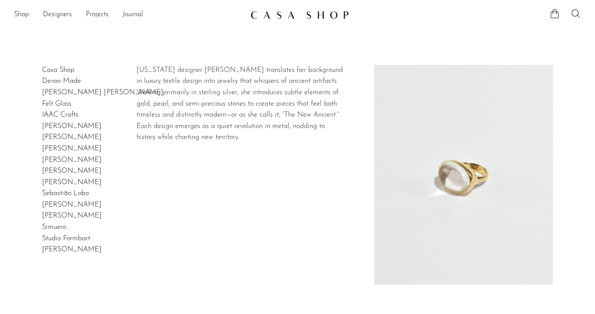
click at [63, 182] on link "[PERSON_NAME]" at bounding box center [72, 182] width 60 height 7
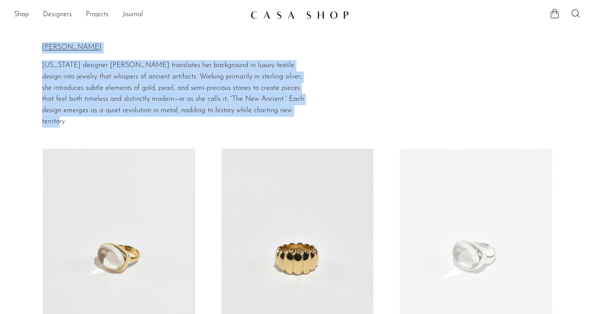
drag, startPoint x: 39, startPoint y: 64, endPoint x: 333, endPoint y: 110, distance: 297.0
click at [333, 110] on section "Home Collections [PERSON_NAME] [PERSON_NAME] [US_STATE] designer [PERSON_NAME] …" at bounding box center [297, 80] width 595 height 96
copy div "Home Collections [PERSON_NAME] [PERSON_NAME] [US_STATE] designer [PERSON_NAME] …"
click at [53, 15] on link "Designers" at bounding box center [57, 14] width 29 height 11
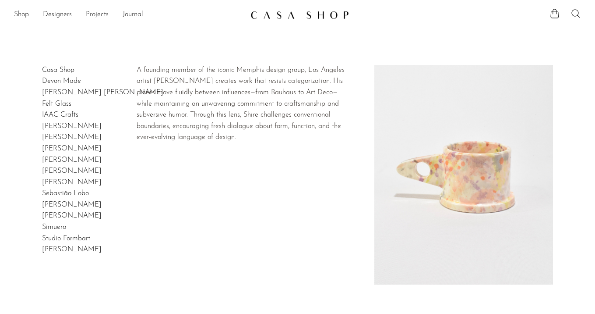
click at [63, 174] on link "[PERSON_NAME]" at bounding box center [72, 170] width 60 height 7
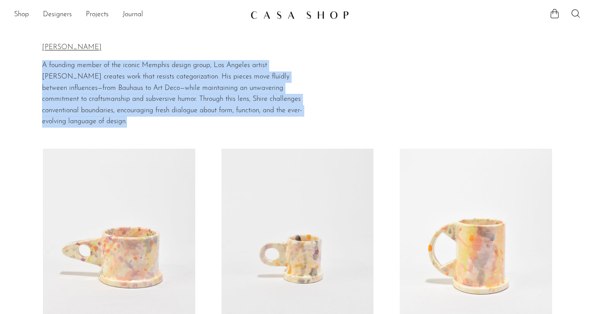
drag, startPoint x: 42, startPoint y: 63, endPoint x: 161, endPoint y: 146, distance: 145.5
click at [161, 146] on div "Home Collections [PERSON_NAME] [PERSON_NAME] A founding member of the iconic Me…" at bounding box center [297, 216] width 595 height 369
copy div "A founding member of the iconic Memphis design group, Los Angeles artist Peter …"
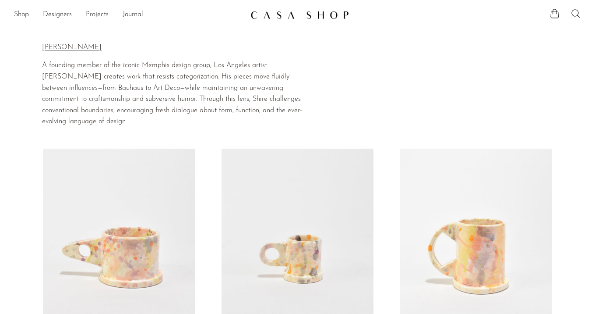
click at [53, 7] on li "Designers" at bounding box center [57, 14] width 29 height 15
click at [53, 14] on link "Designers" at bounding box center [57, 14] width 29 height 11
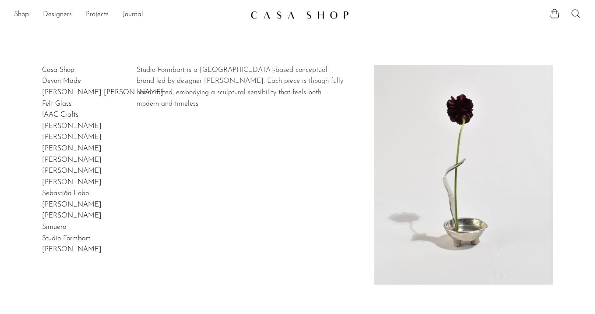
click at [65, 237] on link "Studio Formbart" at bounding box center [66, 238] width 48 height 7
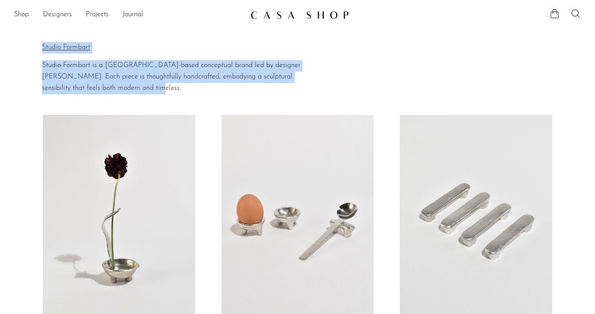
drag, startPoint x: 40, startPoint y: 63, endPoint x: 194, endPoint y: 92, distance: 156.7
click at [195, 92] on section "Home Collections Studio Formbart Studio Formbart Studio Formbart is a Stockholm…" at bounding box center [297, 63] width 595 height 62
copy div "Home Collections Studio Formbart Studio Formbart Studio Formbart is a Stockholm…"
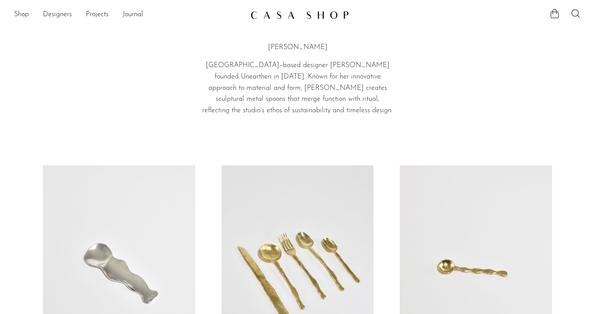
click at [253, 13] on img at bounding box center [299, 15] width 99 height 9
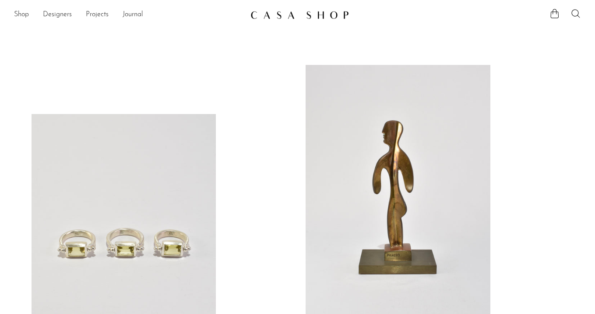
click at [54, 12] on link "Designers" at bounding box center [57, 14] width 29 height 11
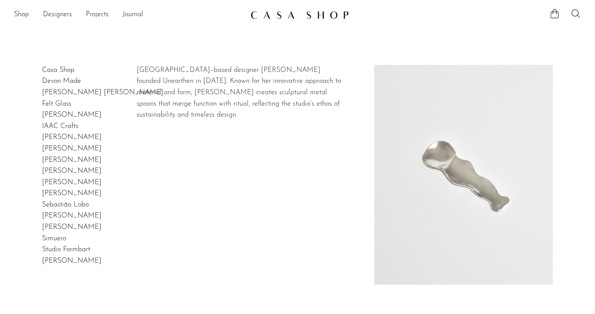
click at [58, 116] on link "Gia Jones" at bounding box center [72, 114] width 60 height 7
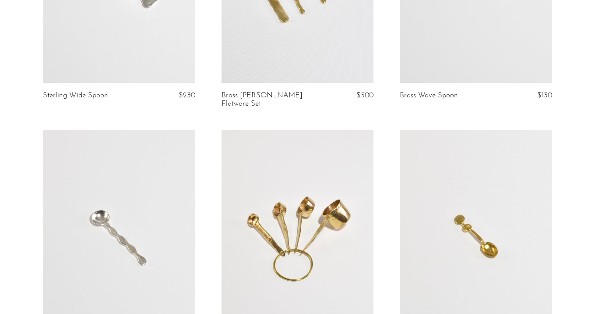
scroll to position [165, 0]
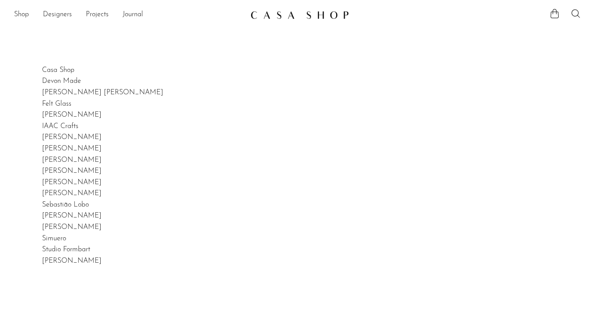
click at [288, 14] on img at bounding box center [299, 15] width 99 height 9
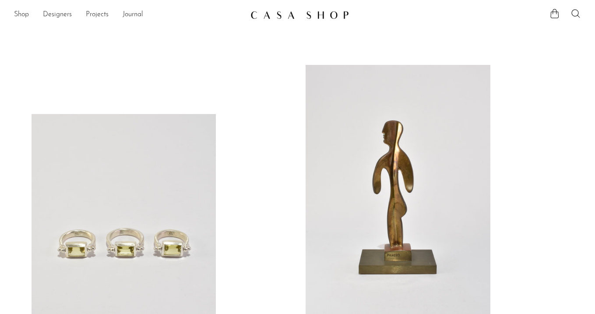
scroll to position [253, 0]
click at [377, 149] on link at bounding box center [398, 194] width 185 height 259
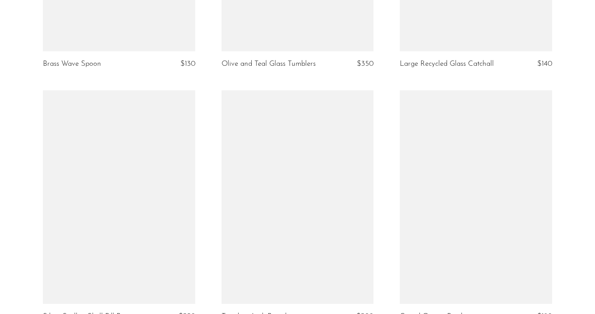
scroll to position [328, 0]
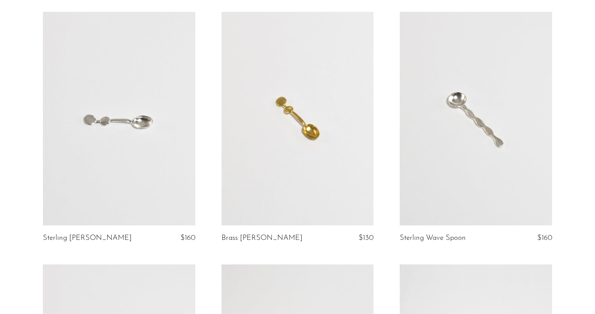
click at [131, 134] on link at bounding box center [119, 118] width 152 height 213
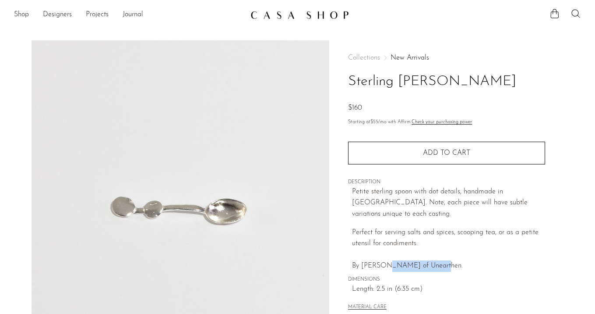
drag, startPoint x: 384, startPoint y: 267, endPoint x: 434, endPoint y: 266, distance: 50.8
click at [434, 266] on p "Perfect for serving salts and spices, scooping tea, or as a petite utensil for …" at bounding box center [448, 249] width 193 height 45
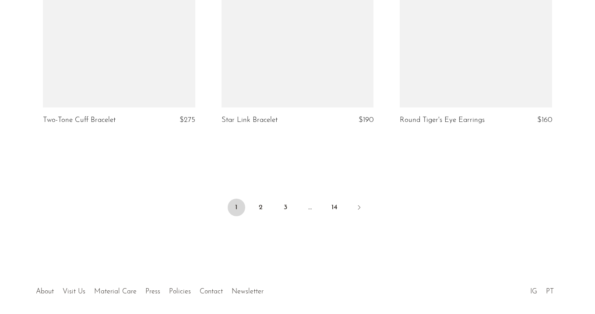
scroll to position [3042, 0]
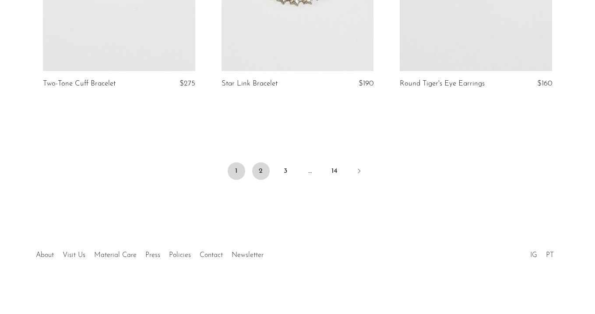
click at [265, 169] on link "2" at bounding box center [261, 171] width 18 height 18
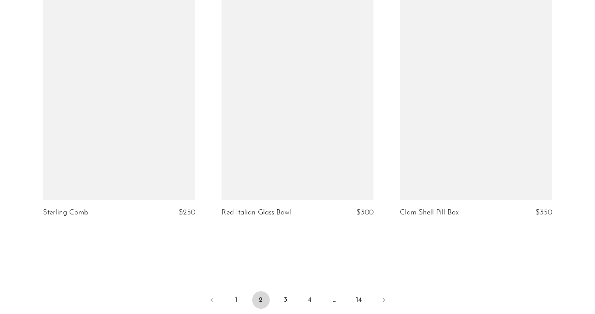
scroll to position [3017, 0]
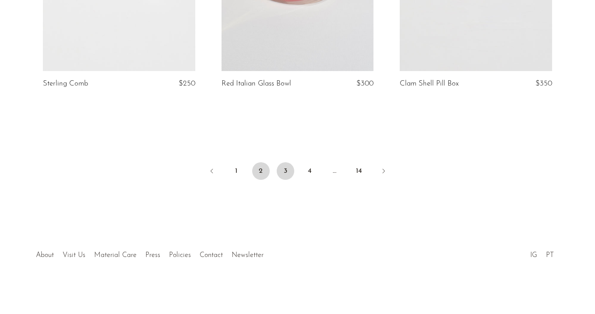
click at [287, 168] on link "3" at bounding box center [286, 171] width 18 height 18
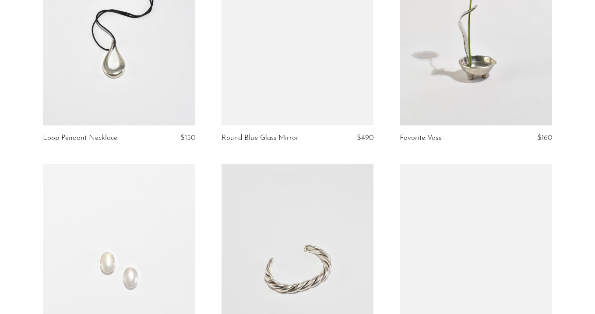
scroll to position [673, 0]
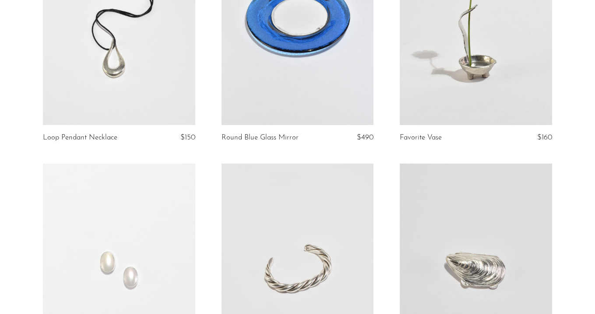
click at [455, 65] on link at bounding box center [476, 18] width 152 height 213
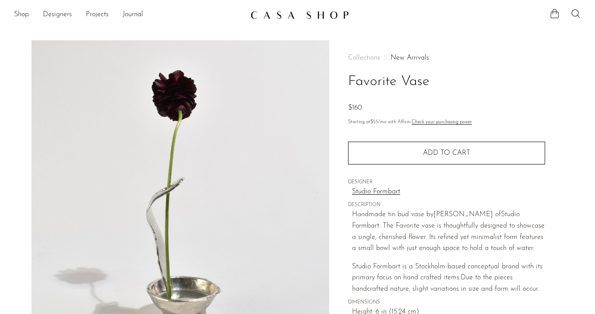
click at [376, 192] on link "Studio Formbart" at bounding box center [448, 191] width 193 height 11
click at [409, 58] on link "New Arrivals" at bounding box center [410, 57] width 39 height 7
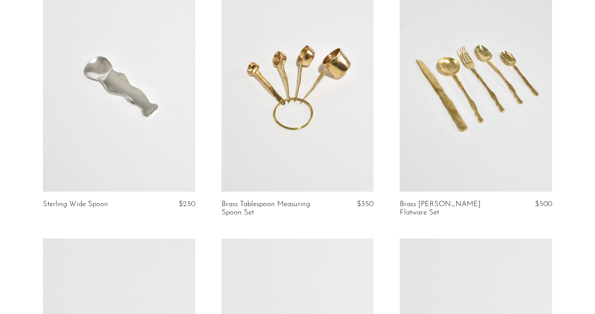
scroll to position [255, 0]
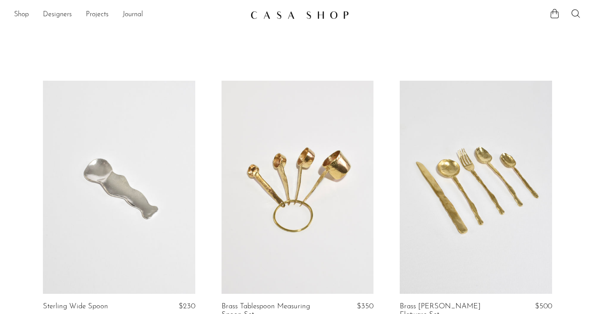
scroll to position [255, 0]
